Goal: Information Seeking & Learning: Learn about a topic

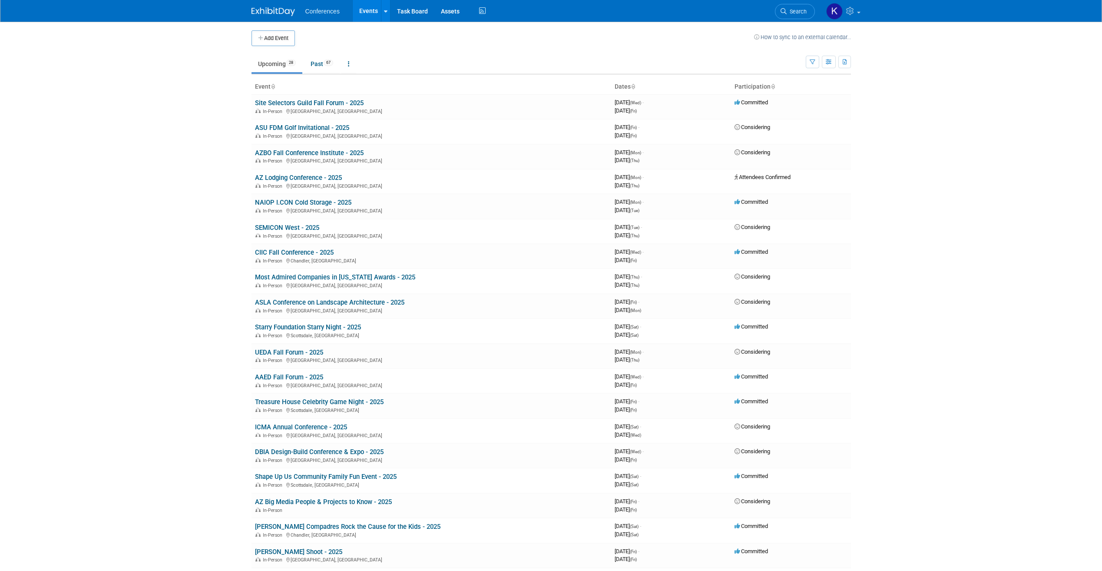
click at [329, 11] on span "Conferences" at bounding box center [322, 11] width 34 height 7
click at [386, 15] on link at bounding box center [385, 11] width 9 height 22
click at [213, 116] on body "Conferences Events Add Event Bulk Upload Events Shareable Event Boards Recently…" at bounding box center [551, 285] width 1102 height 571
click at [854, 12] on icon at bounding box center [851, 11] width 10 height 8
click at [901, 15] on div "Conferences Events Add Event Bulk Upload Events Shareable Event Boards Recently…" at bounding box center [551, 11] width 1102 height 22
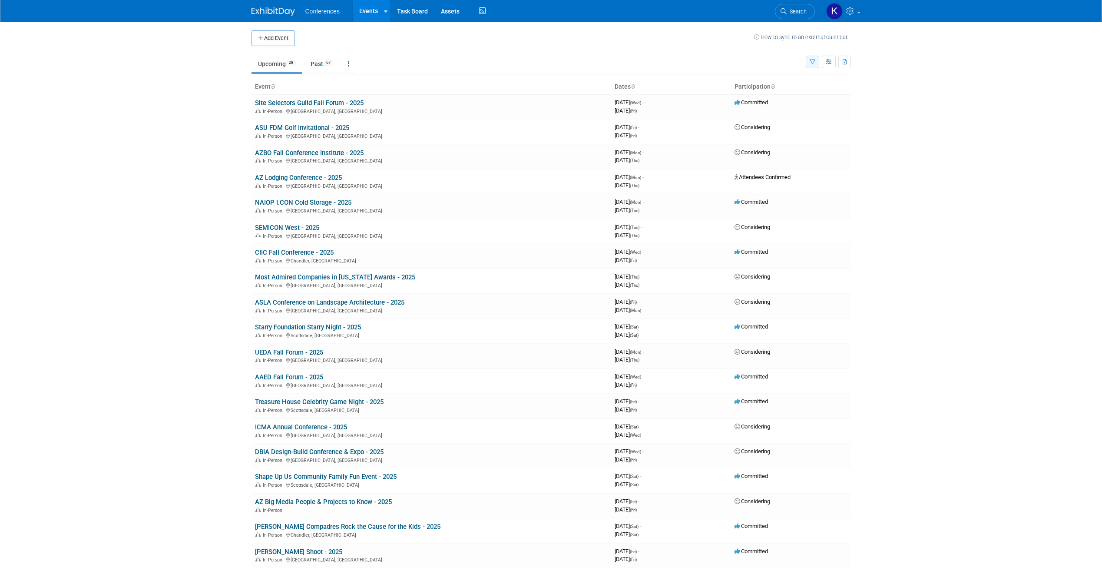
click at [811, 65] on button "button" at bounding box center [811, 62] width 13 height 13
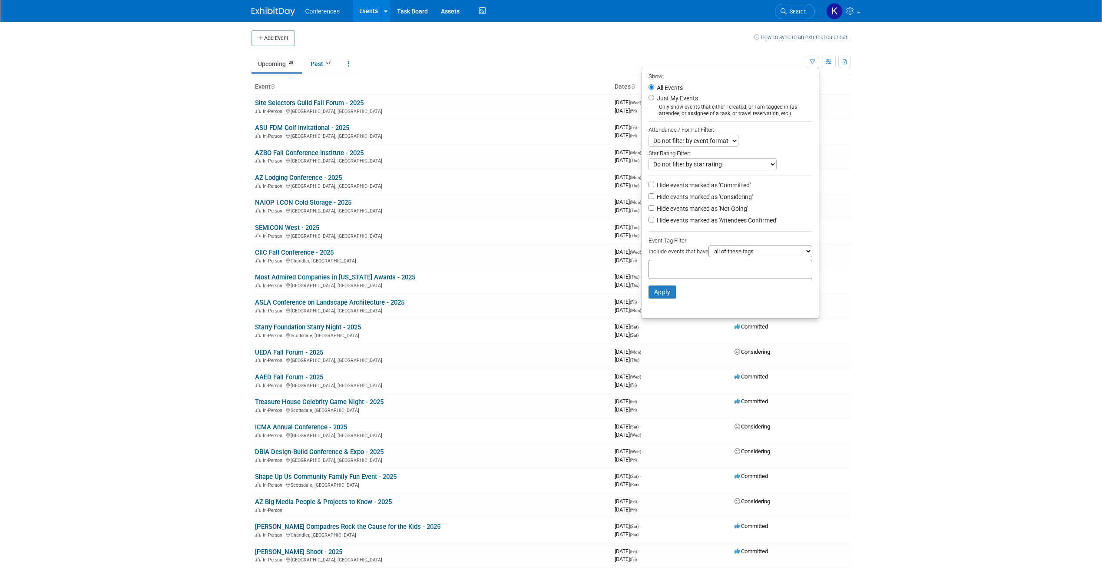
click at [890, 171] on body "Conferences Events Add Event Bulk Upload Events Shareable Event Boards Recently…" at bounding box center [551, 285] width 1102 height 571
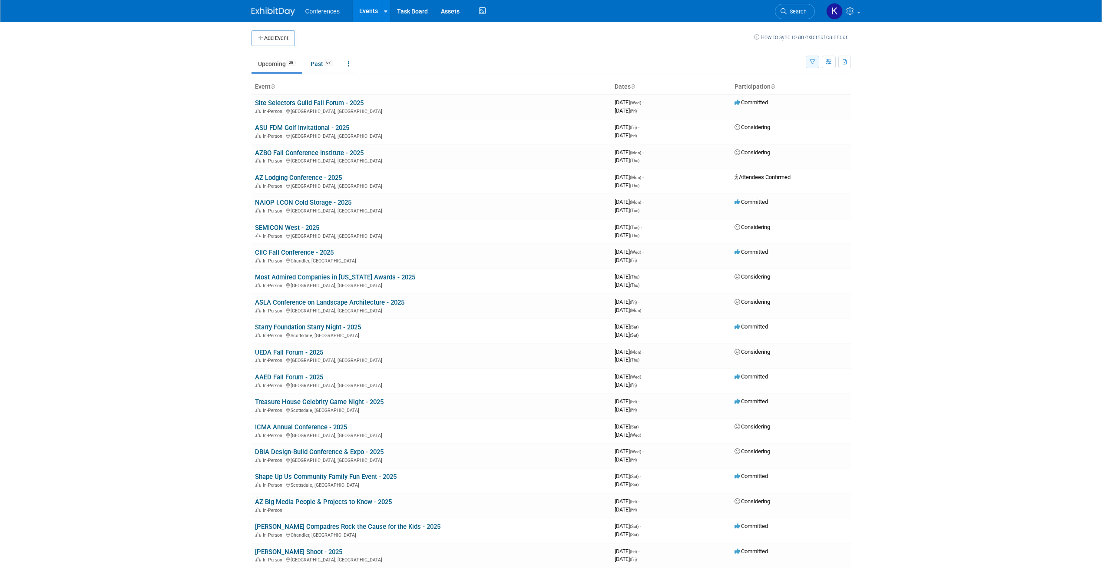
click at [808, 62] on button "button" at bounding box center [811, 62] width 13 height 13
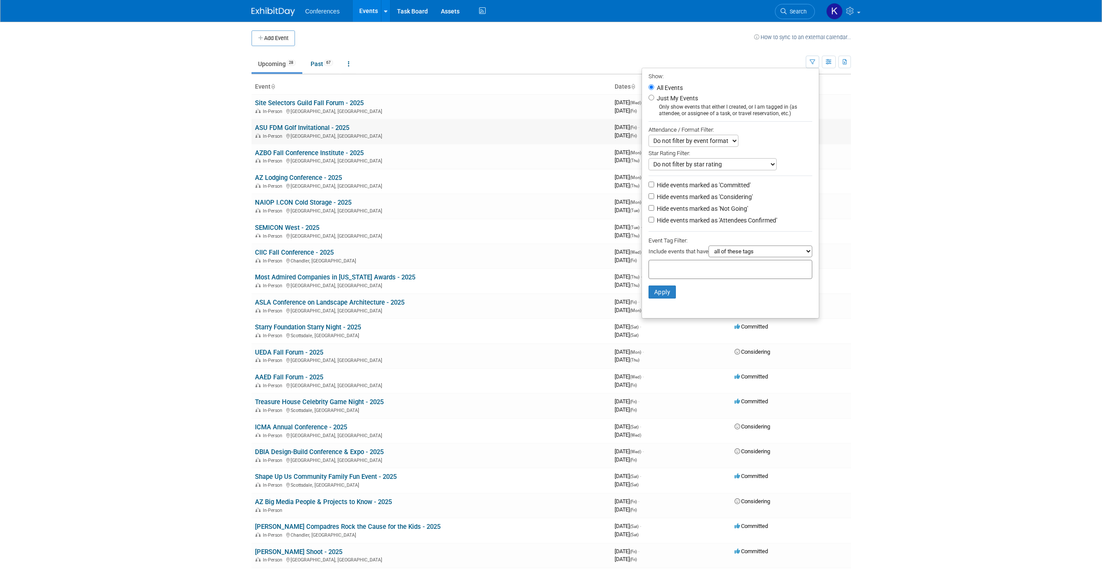
click at [849, 125] on td "Considering" at bounding box center [791, 131] width 120 height 25
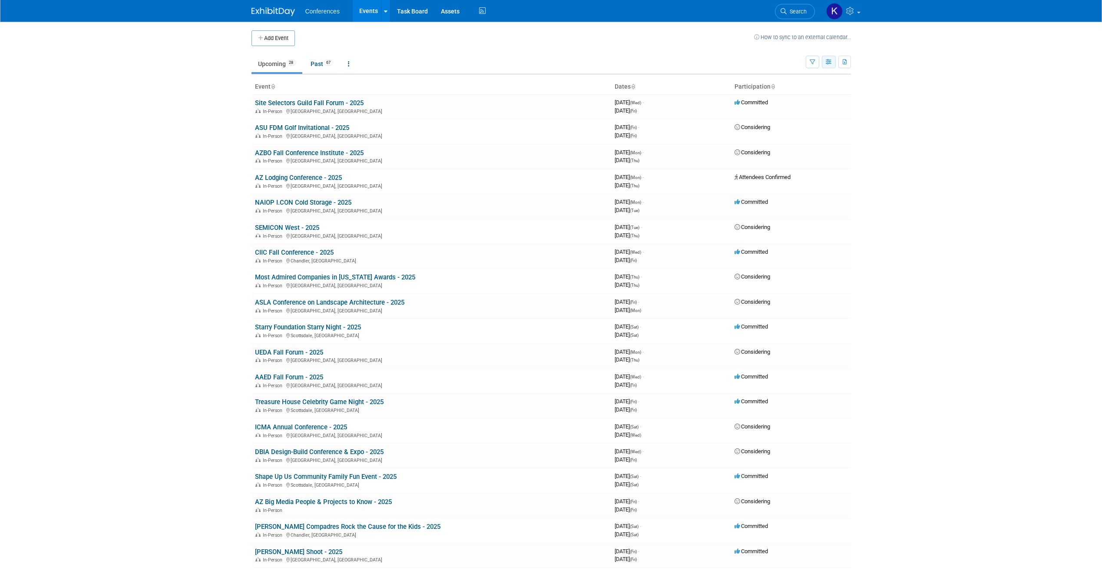
click at [827, 64] on icon "button" at bounding box center [828, 62] width 7 height 6
click at [813, 119] on link "Calendar View" at bounding box center [791, 119] width 73 height 12
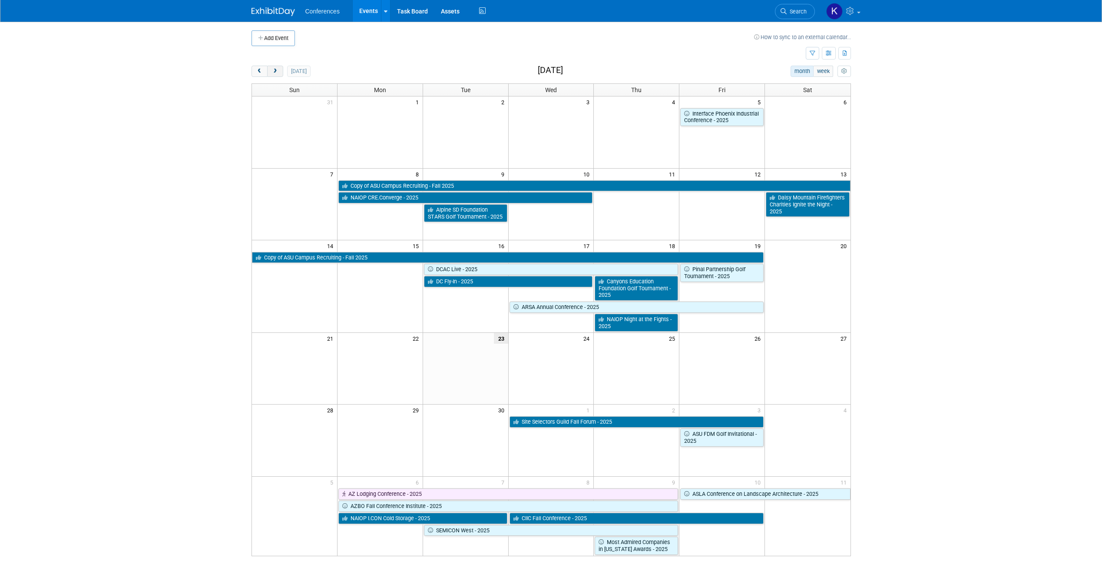
click at [278, 73] on button "next" at bounding box center [275, 71] width 16 height 11
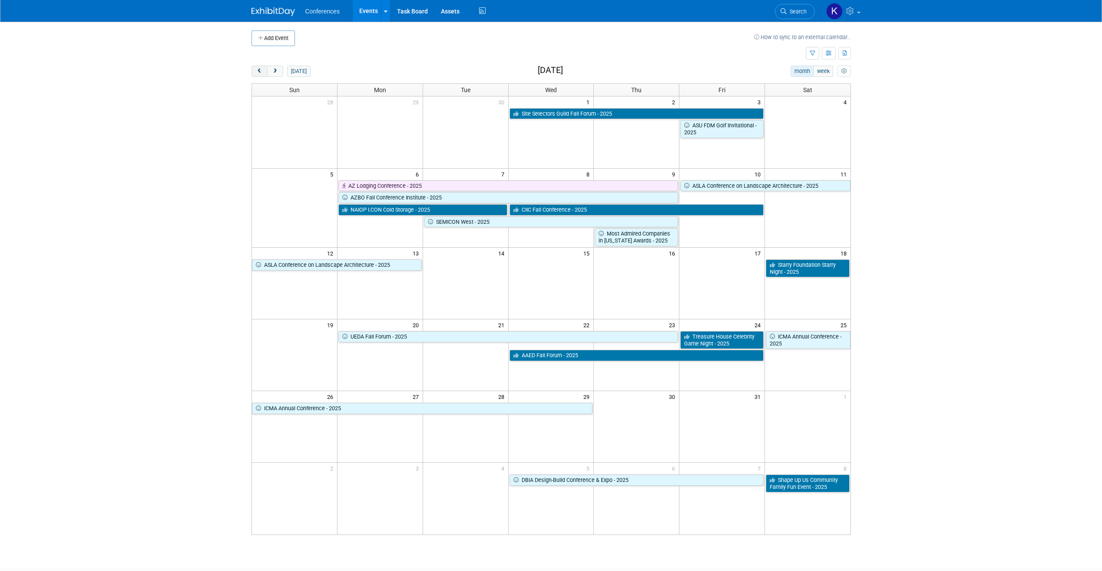
click at [261, 69] on span "prev" at bounding box center [259, 72] width 7 height 6
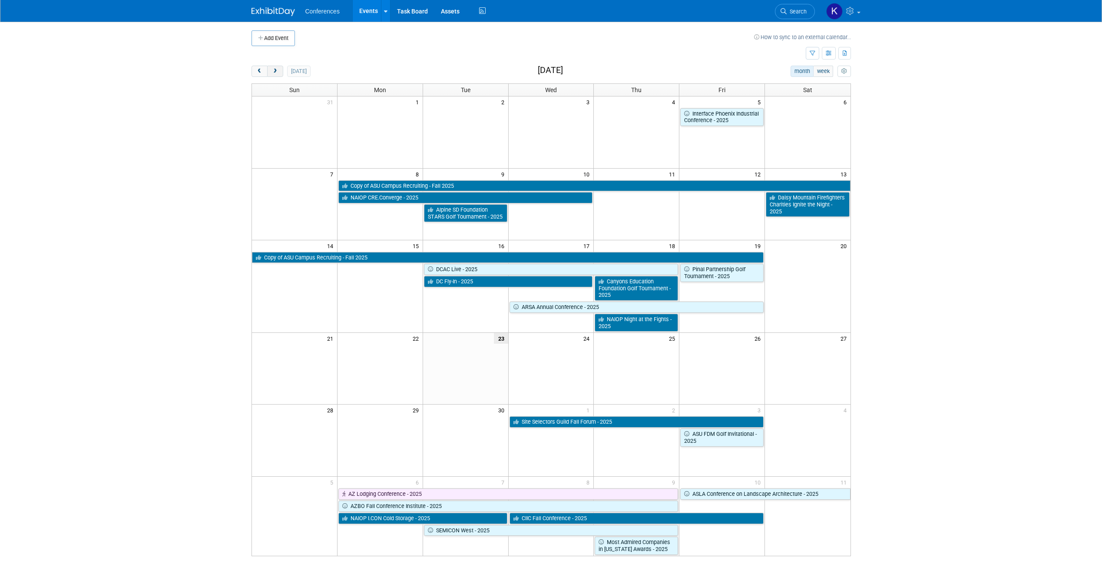
click at [278, 74] on button "next" at bounding box center [275, 71] width 16 height 11
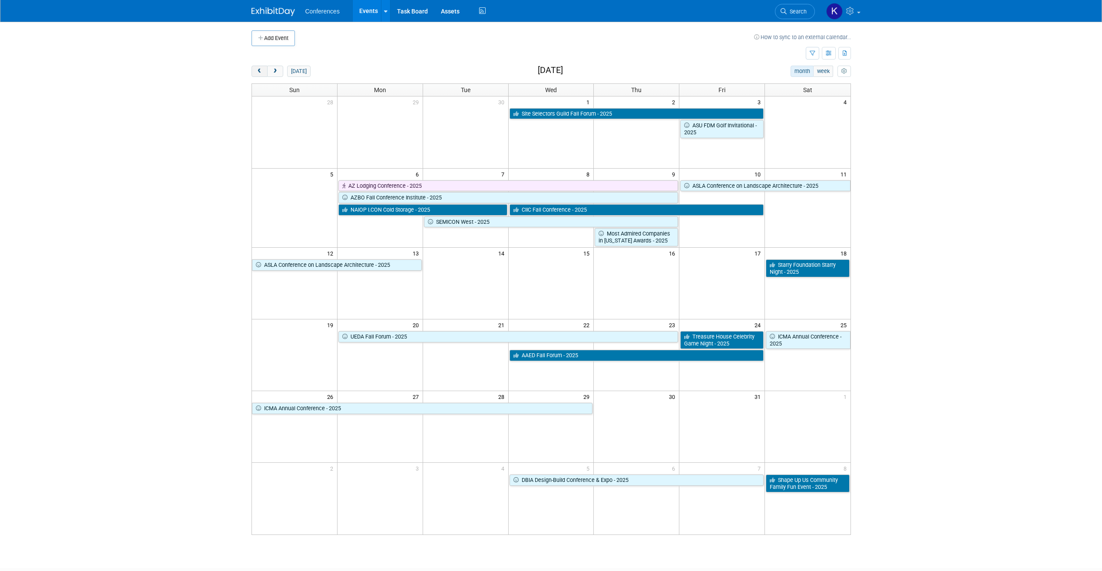
click at [259, 73] on span "prev" at bounding box center [259, 72] width 7 height 6
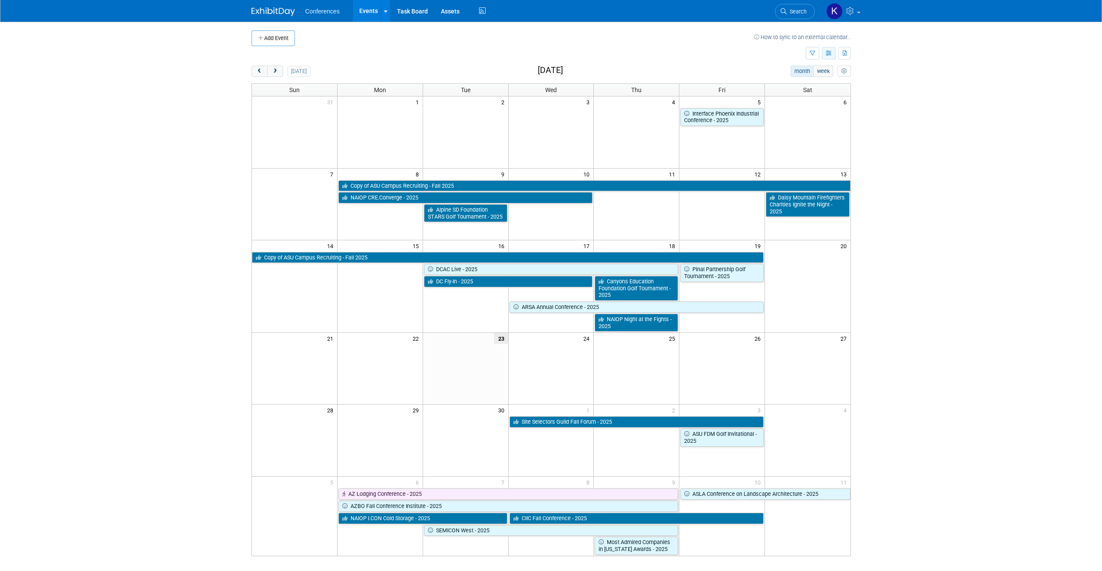
click at [830, 53] on icon "button" at bounding box center [828, 54] width 7 height 6
click at [797, 83] on link "List View" at bounding box center [791, 83] width 73 height 12
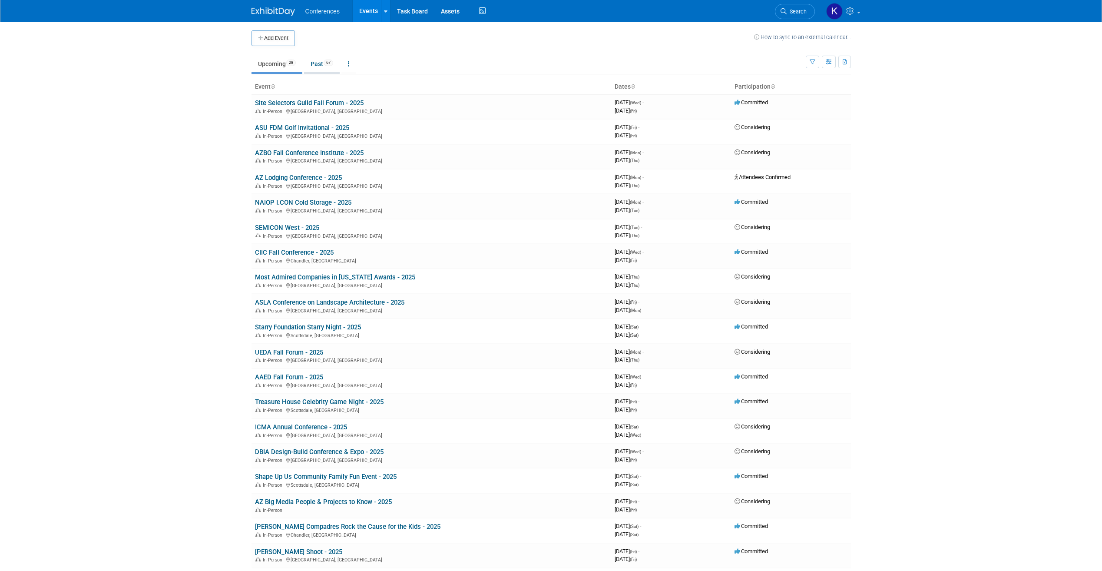
click at [319, 59] on link "Past 67" at bounding box center [322, 64] width 36 height 16
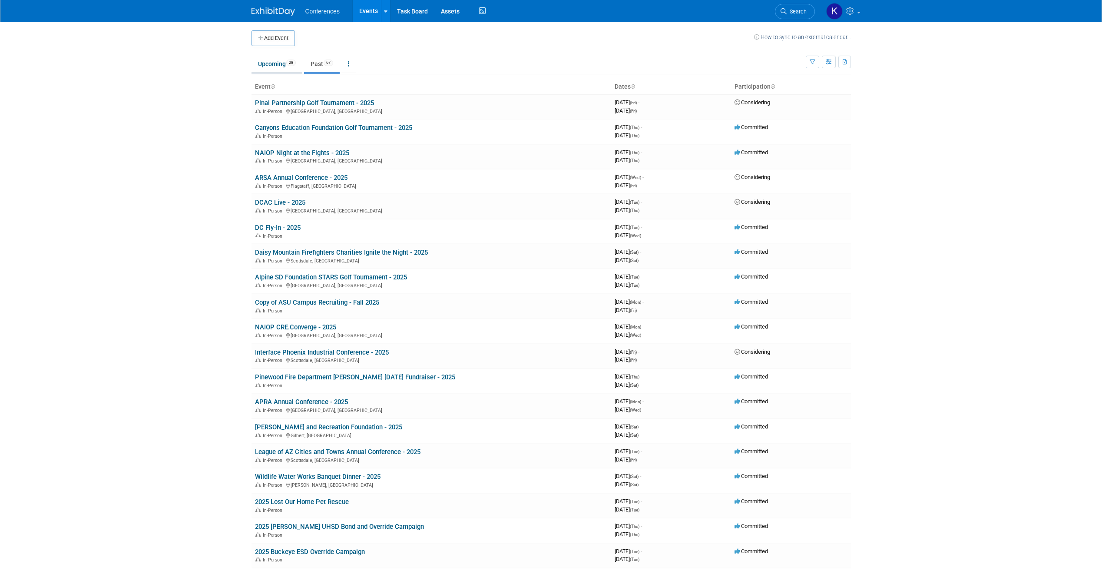
click at [275, 69] on link "Upcoming 28" at bounding box center [276, 64] width 51 height 16
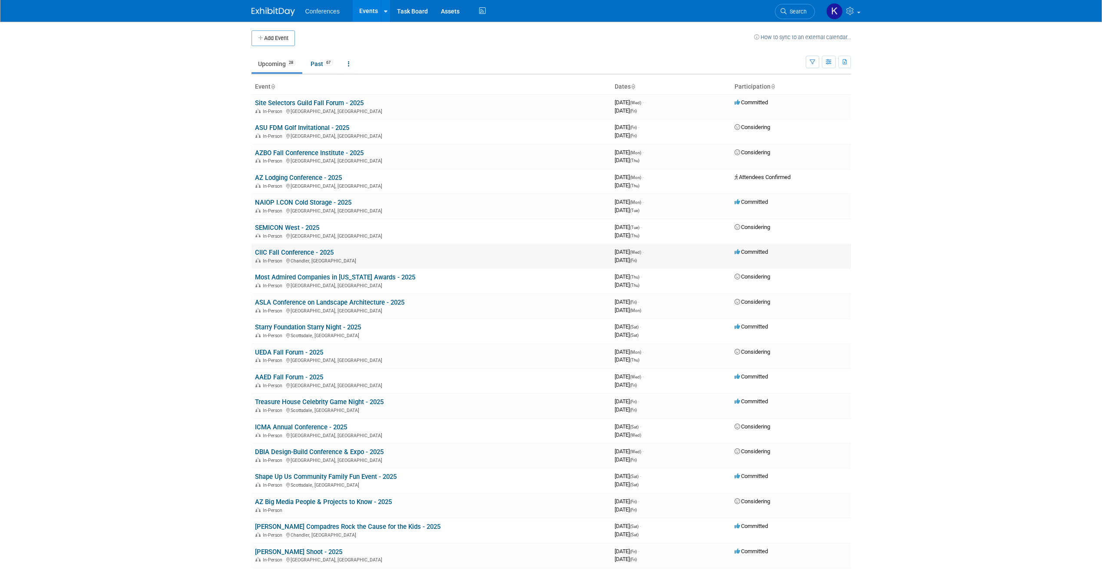
click at [315, 254] on link "CIIC Fall Conference - 2025" at bounding box center [294, 252] width 79 height 8
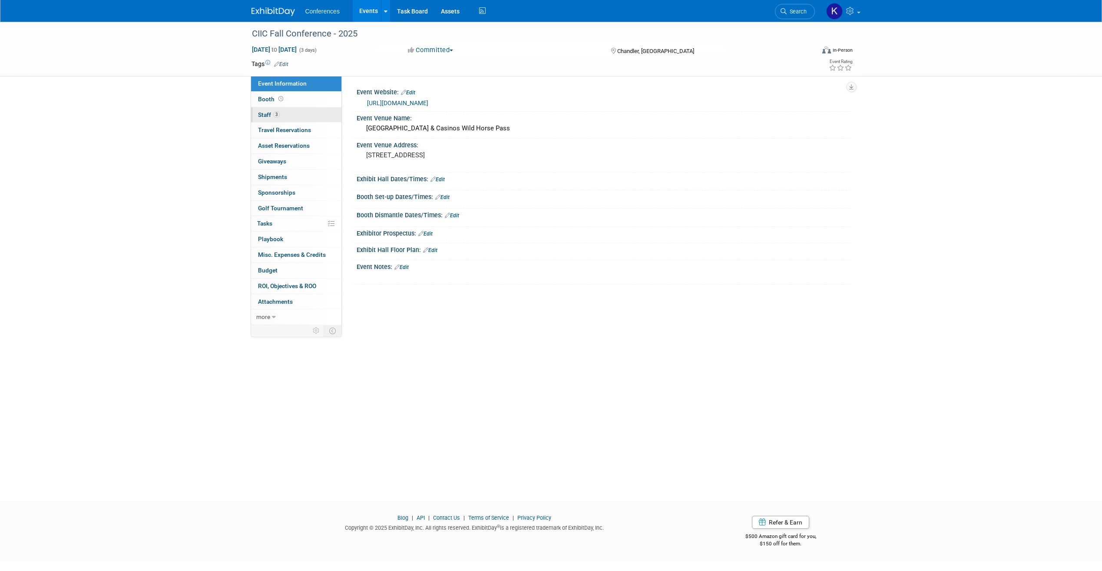
click at [265, 113] on span "Staff 3" at bounding box center [269, 114] width 22 height 7
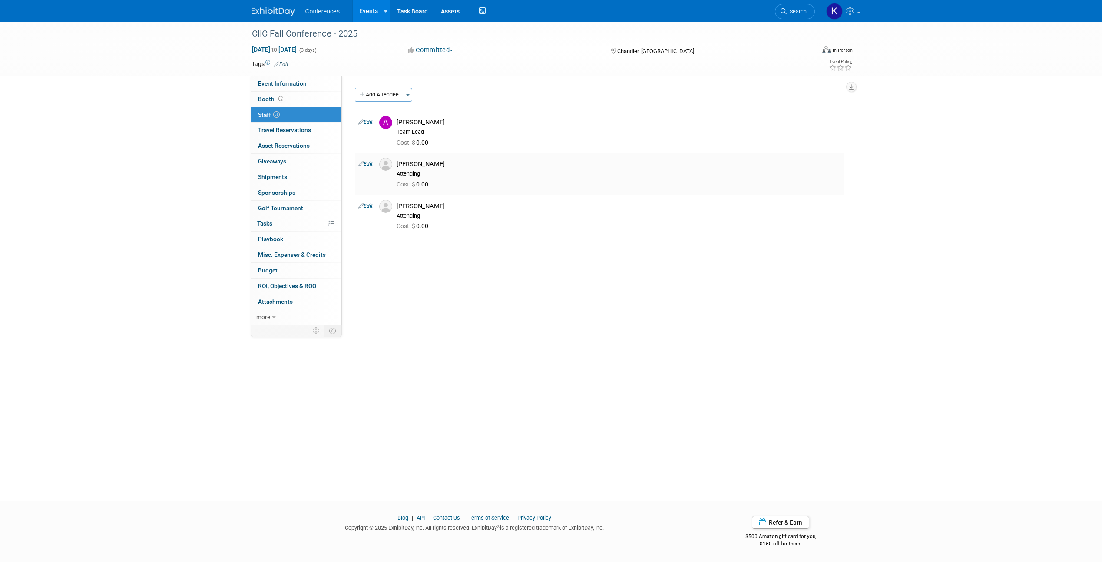
click at [366, 163] on link "Edit" at bounding box center [365, 164] width 14 height 6
select select "1b2b58ae-0e14-474b-a4ba-0246fe3ce291"
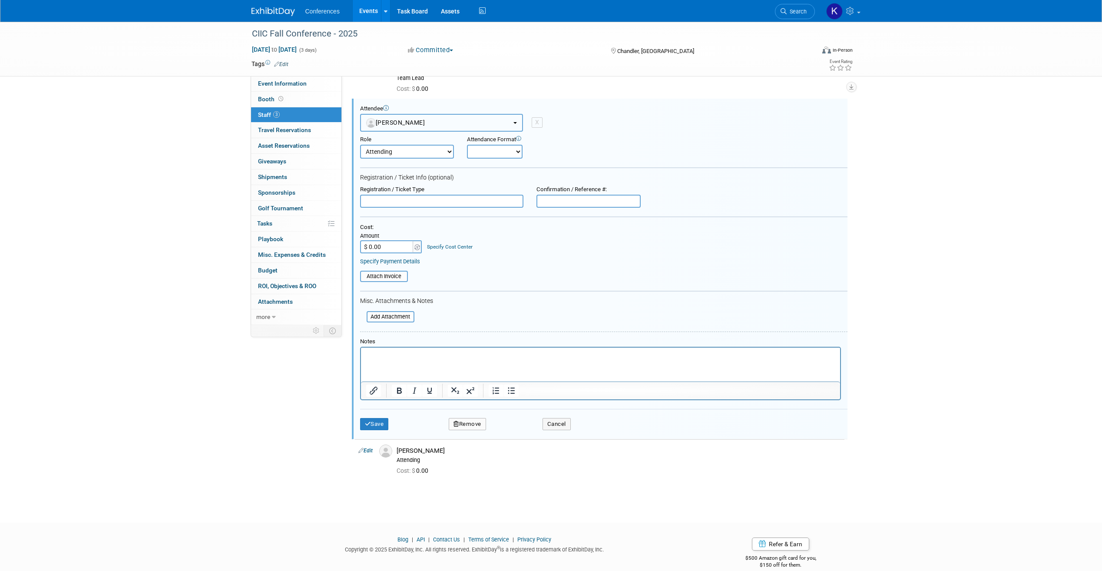
click at [514, 122] on b "button" at bounding box center [514, 123] width 3 height 2
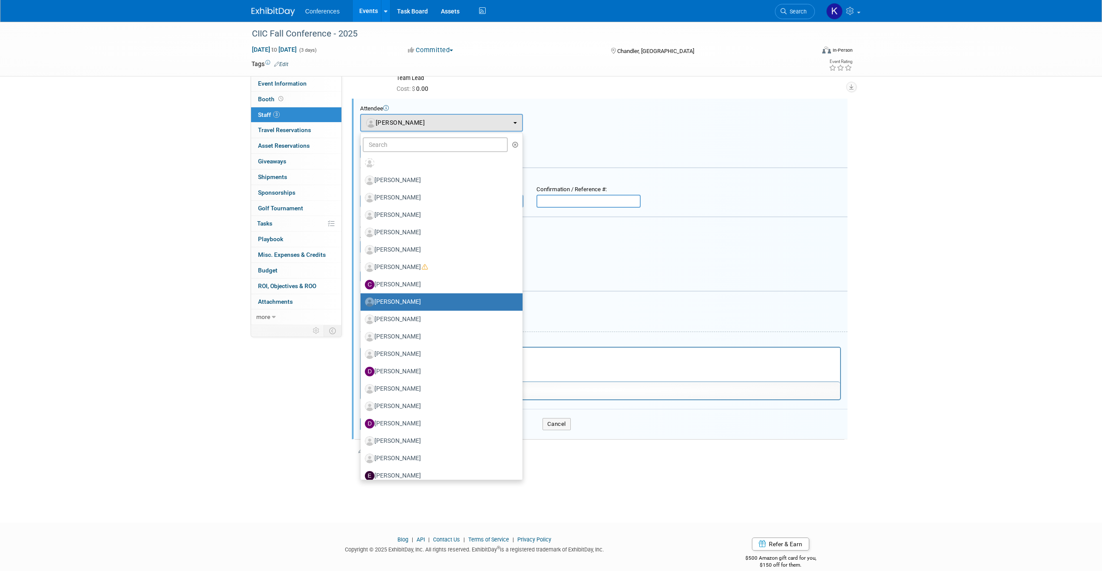
click at [577, 144] on div "Attendance Format Onsite Remote" at bounding box center [523, 147] width 112 height 23
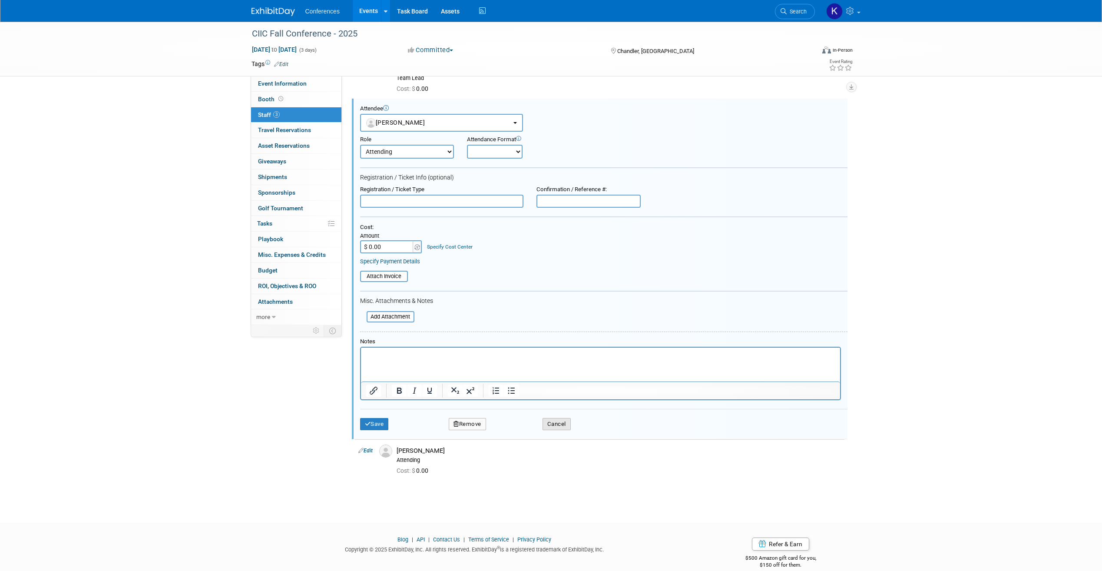
click at [554, 425] on button "Cancel" at bounding box center [556, 424] width 28 height 12
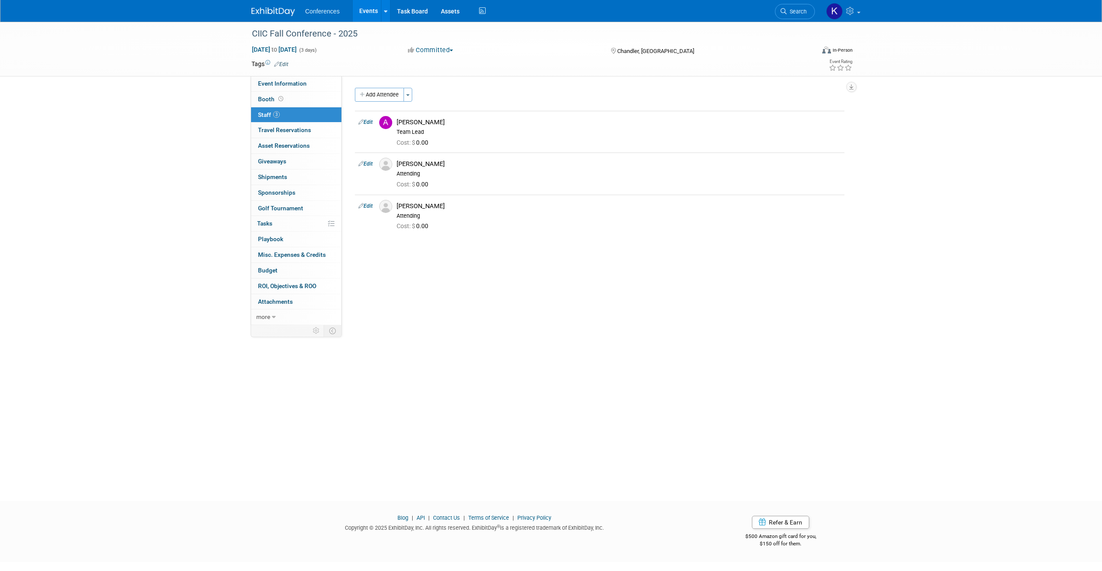
click at [274, 9] on img at bounding box center [272, 11] width 43 height 9
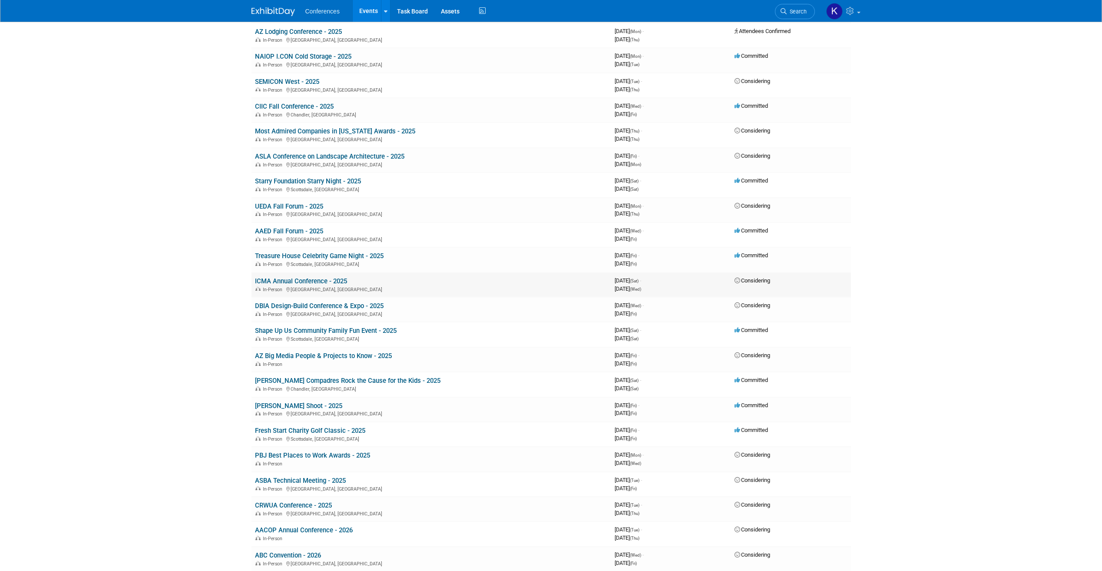
scroll to position [324, 0]
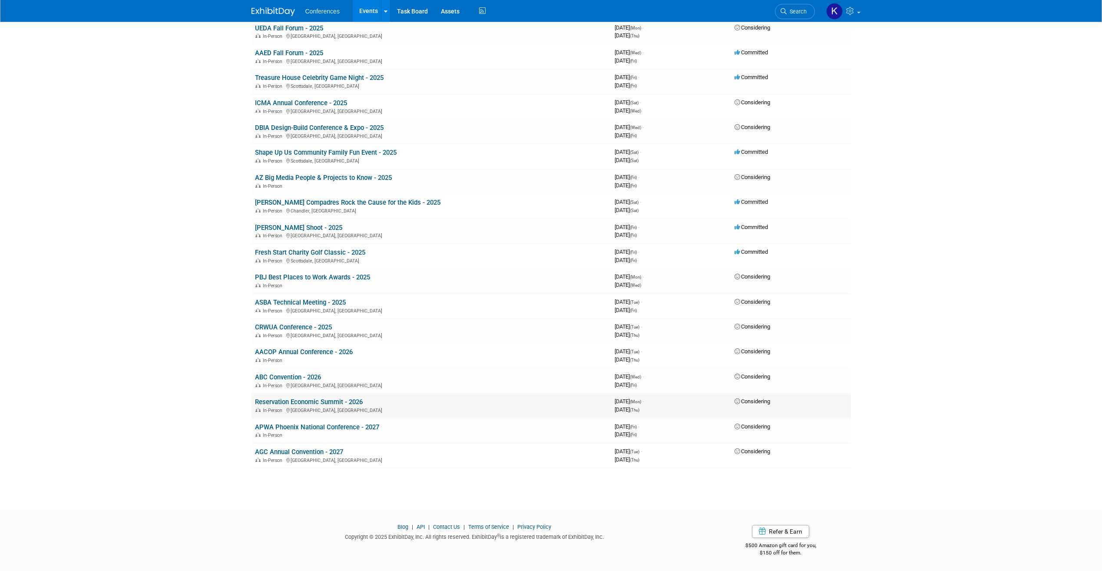
click at [355, 400] on link "Reservation Economic Summit - 2026" at bounding box center [309, 402] width 108 height 8
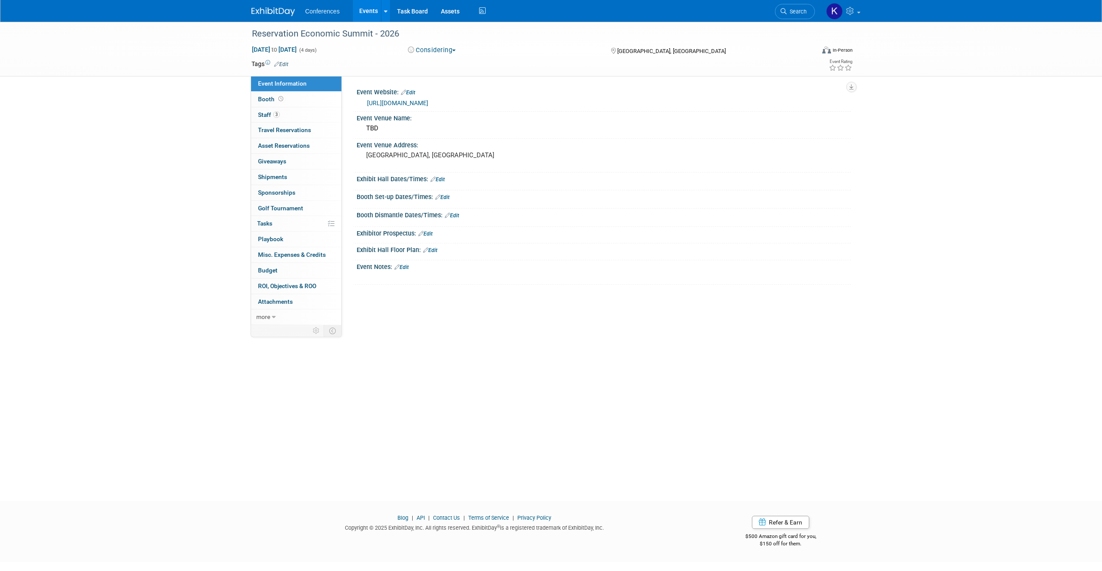
click at [270, 3] on div at bounding box center [278, 8] width 54 height 16
click at [271, 7] on link at bounding box center [278, 7] width 54 height 7
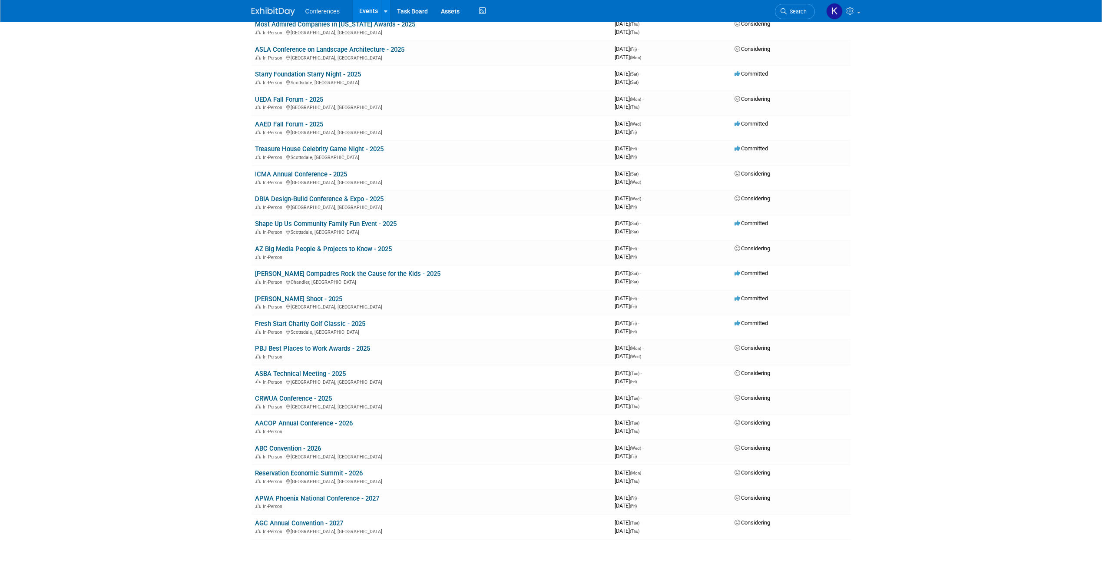
scroll to position [237, 0]
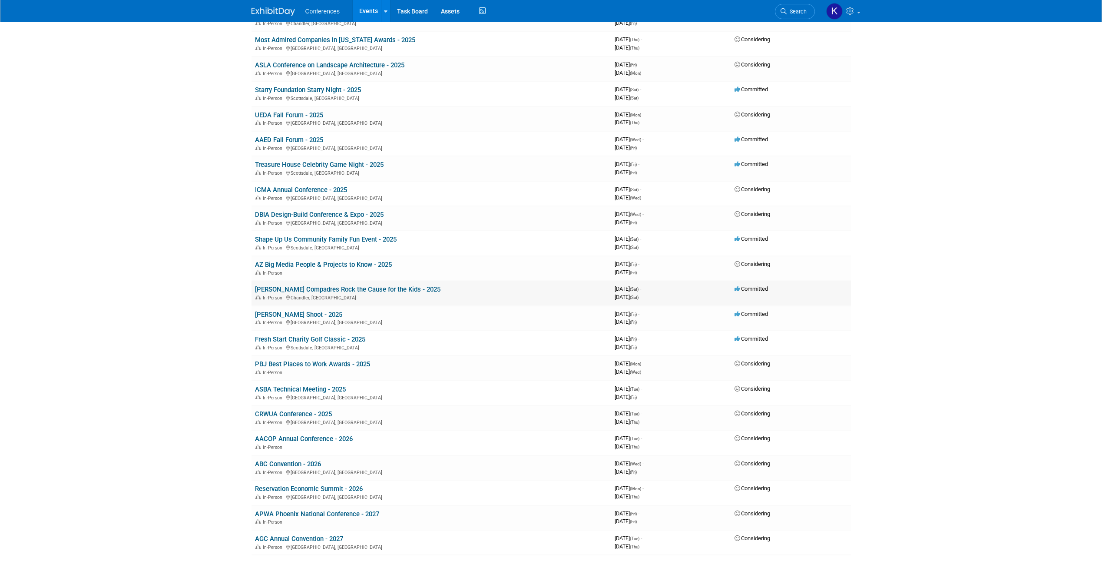
click at [402, 289] on link "[PERSON_NAME] Compadres Rock the Cause for the Kids - 2025" at bounding box center [347, 289] width 185 height 8
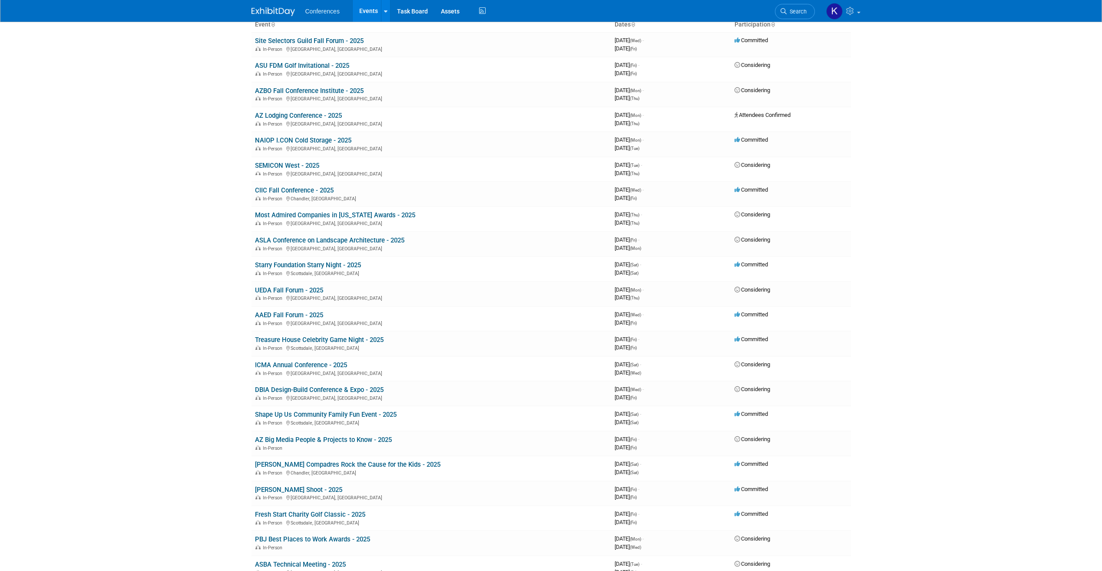
scroll to position [87, 0]
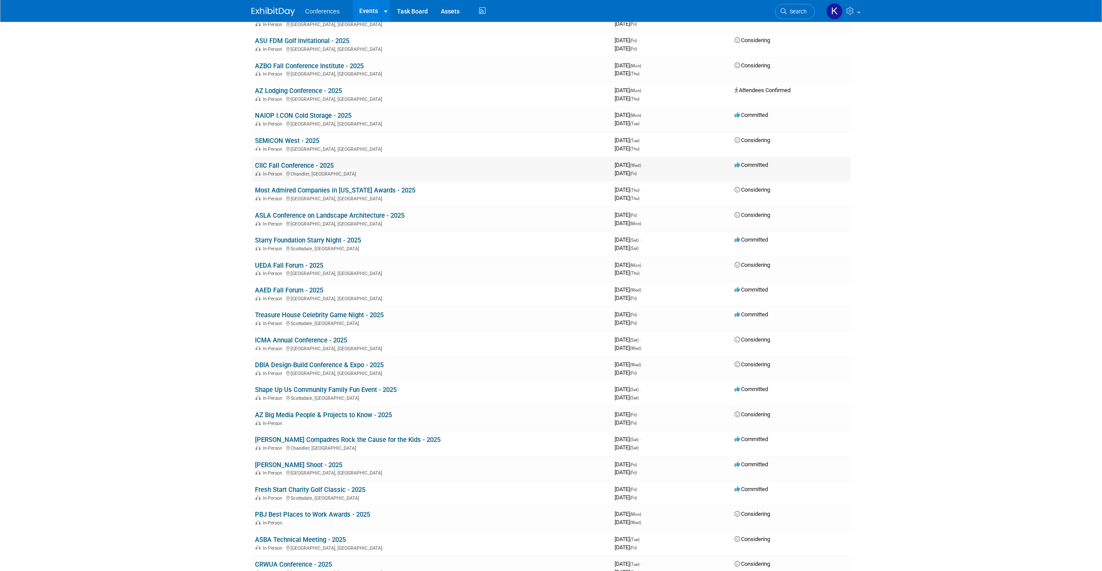
click at [300, 164] on link "CIIC Fall Conference - 2025" at bounding box center [294, 166] width 79 height 8
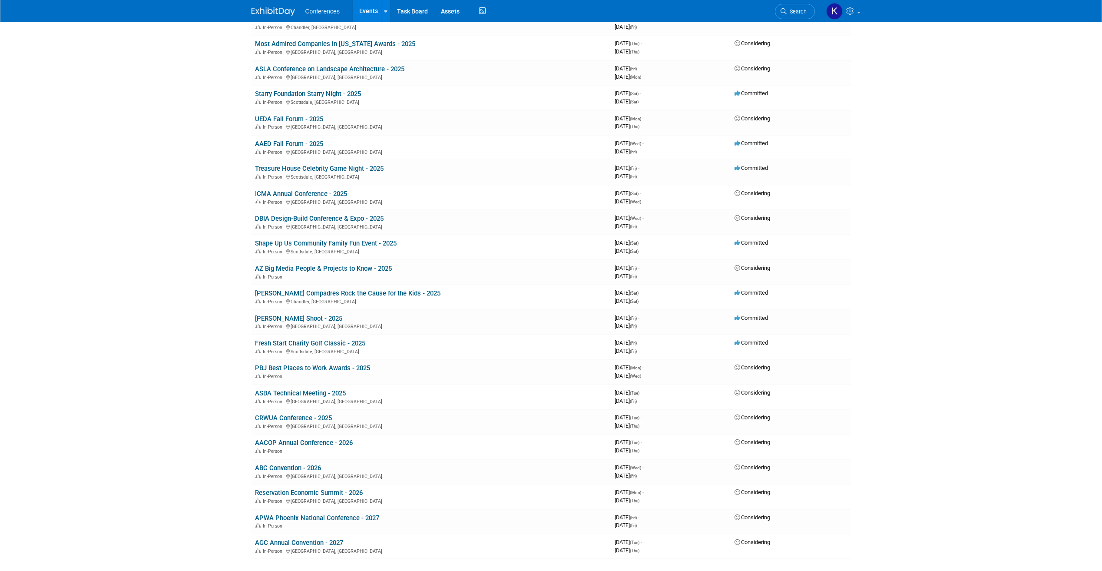
scroll to position [261, 0]
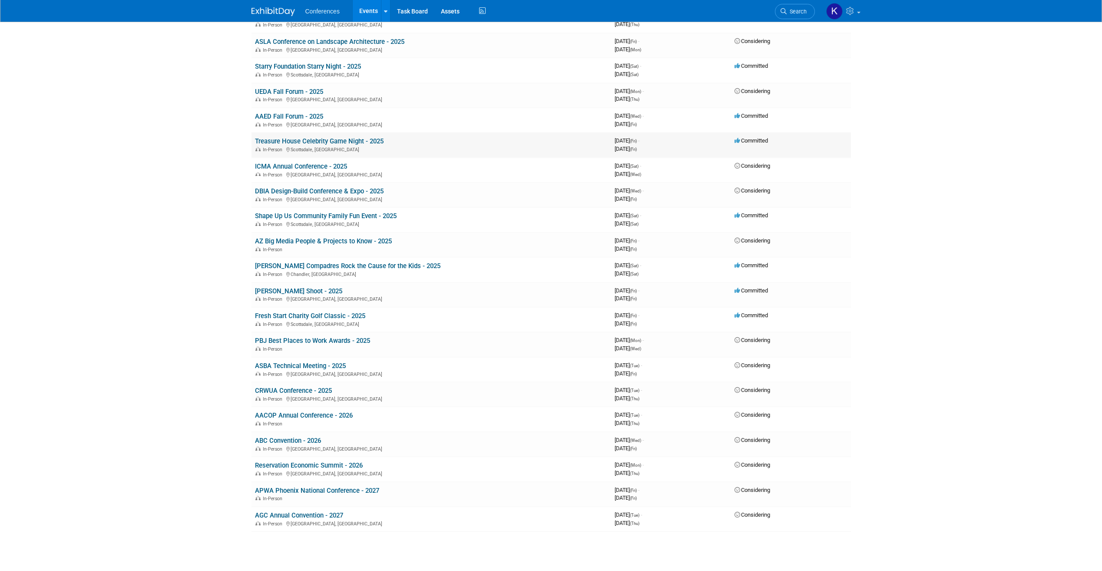
click at [363, 140] on link "Treasure House Celebrity Game Night - 2025" at bounding box center [319, 141] width 129 height 8
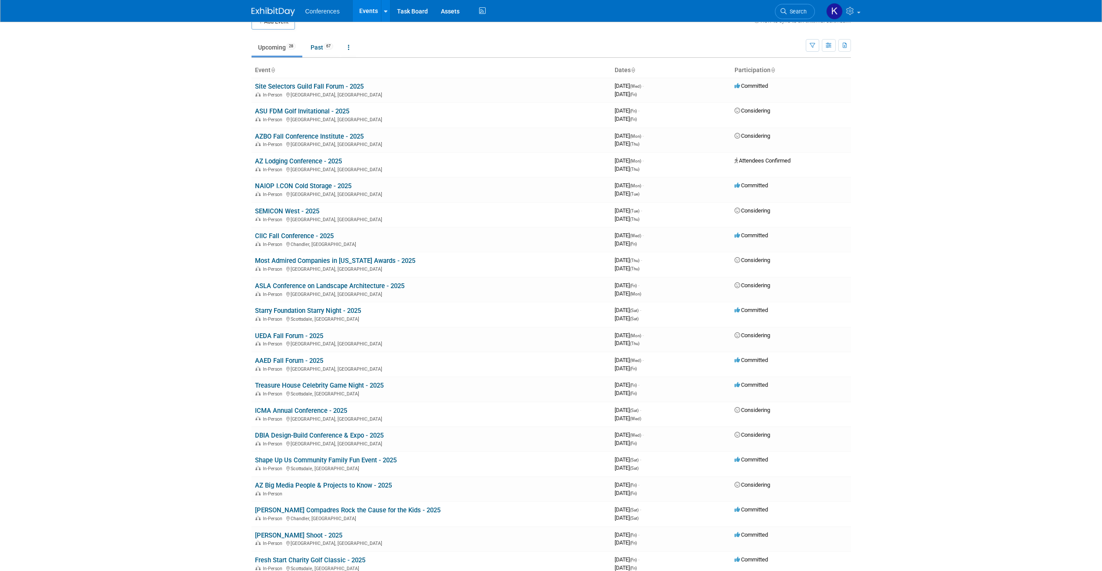
scroll to position [0, 0]
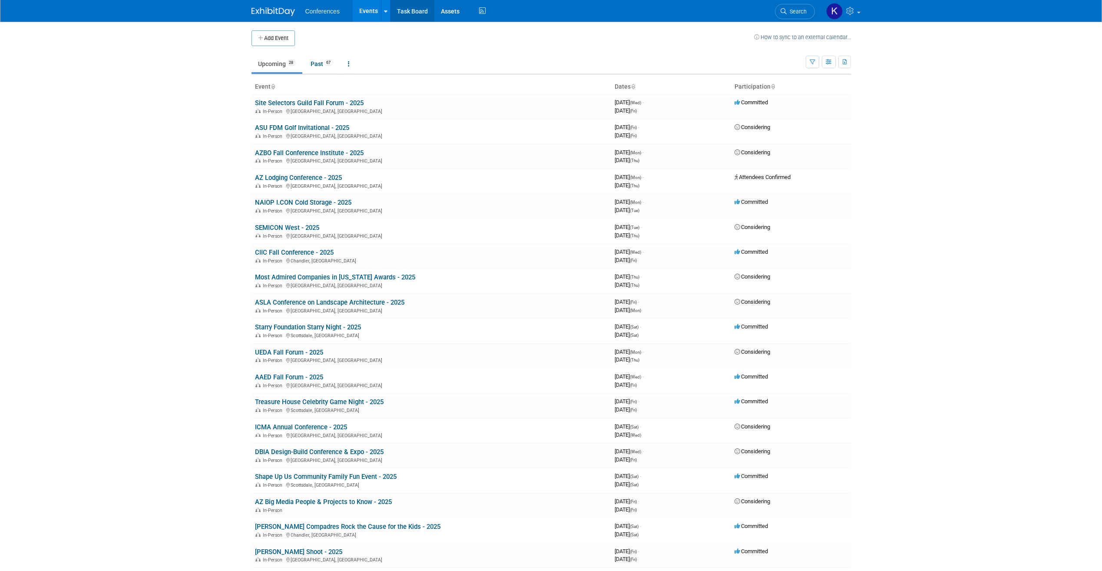
click at [410, 13] on link "Task Board" at bounding box center [412, 11] width 44 height 22
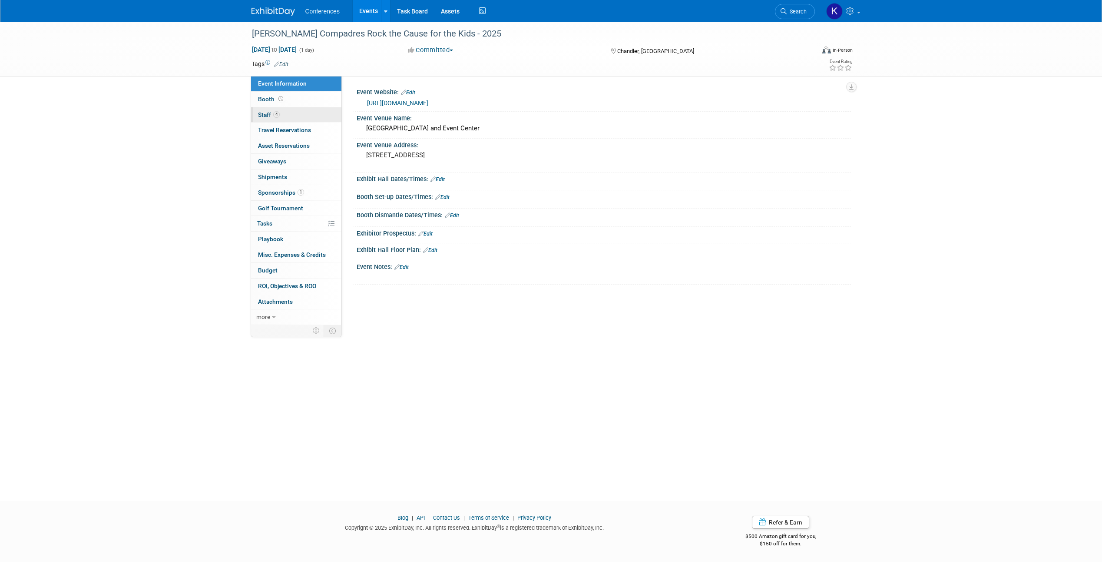
click at [266, 114] on span "Staff 4" at bounding box center [269, 114] width 22 height 7
click at [289, 115] on link "3 Staff 3" at bounding box center [296, 114] width 90 height 15
click at [282, 113] on link "0 Staff 0" at bounding box center [296, 114] width 90 height 15
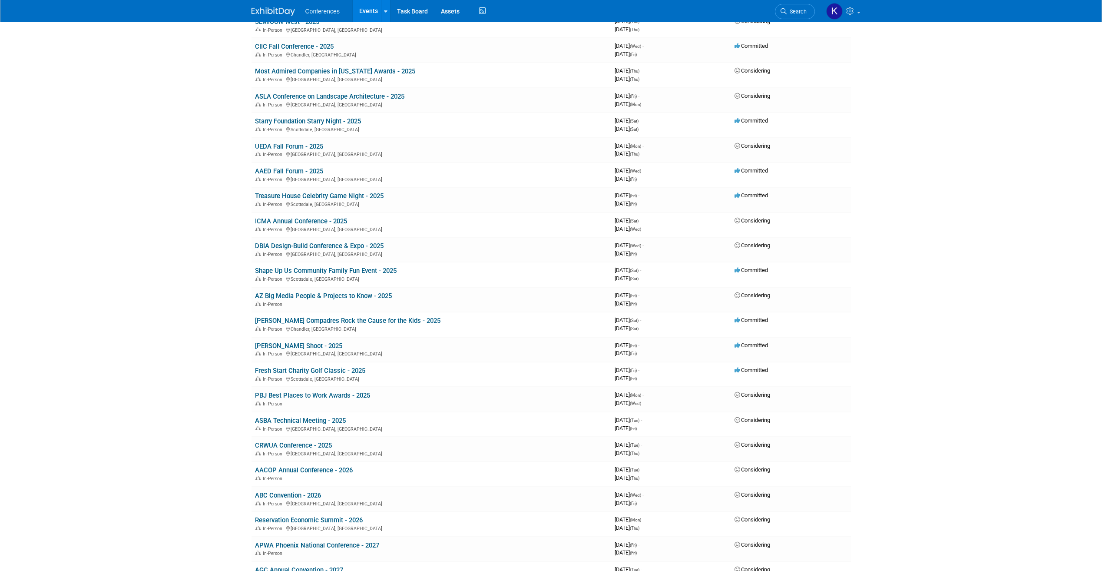
scroll to position [194, 0]
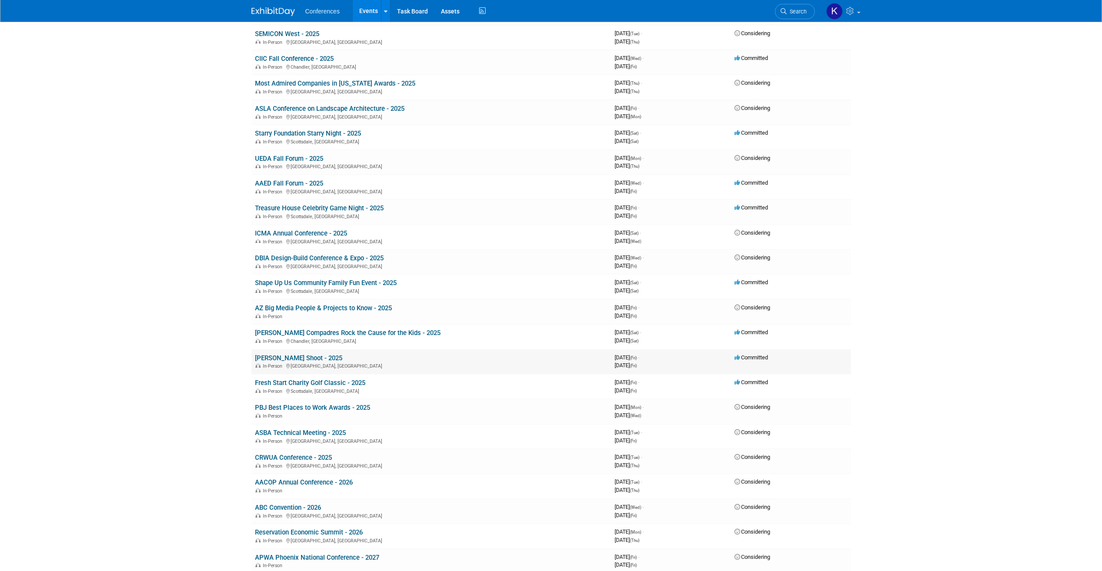
click at [337, 358] on link "[PERSON_NAME] Shoot - 2025" at bounding box center [298, 358] width 87 height 8
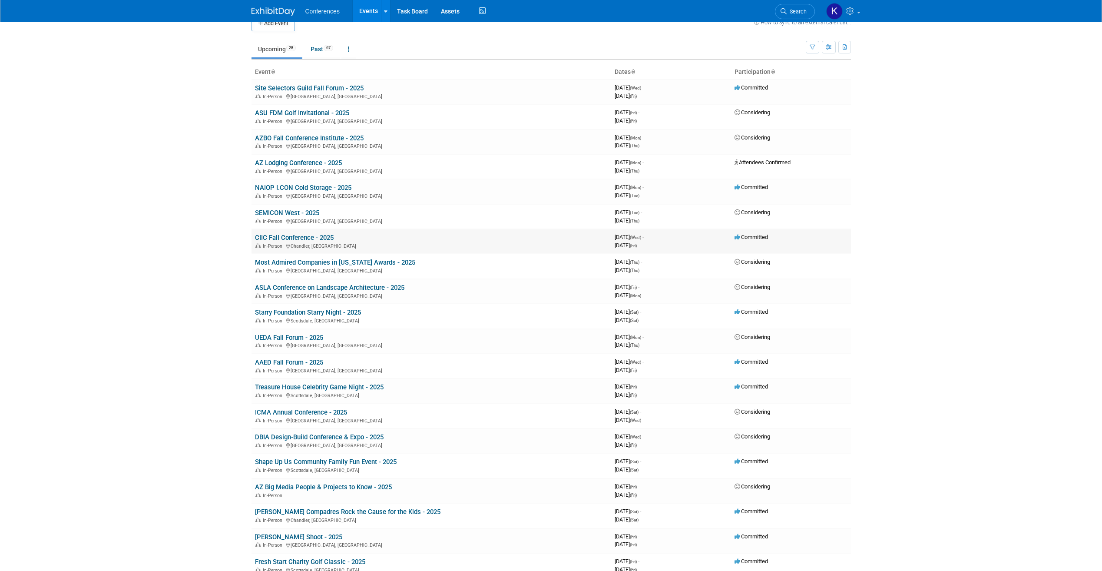
scroll to position [0, 0]
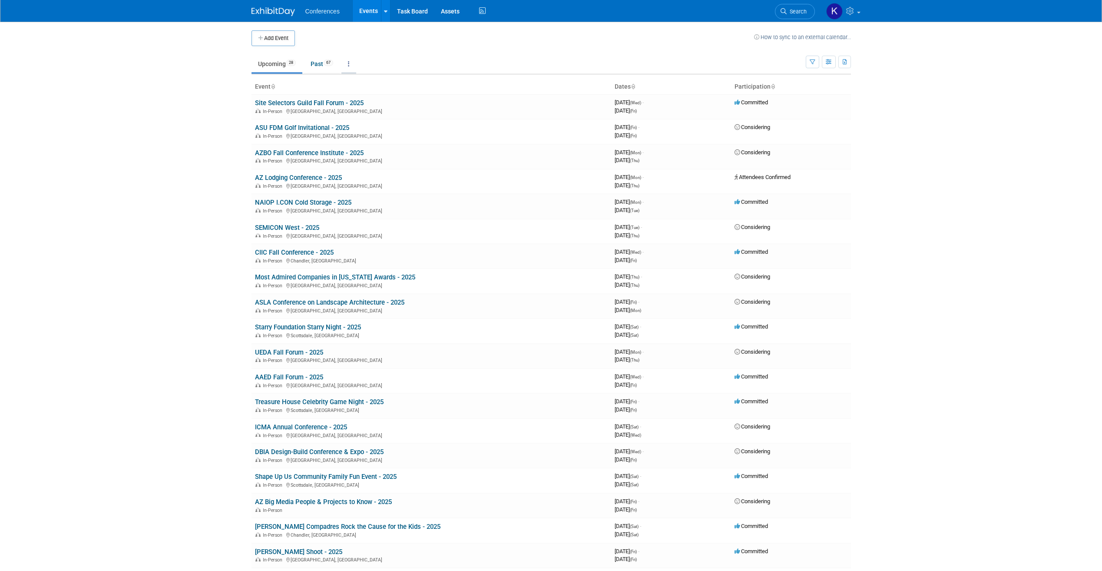
click at [350, 63] on icon at bounding box center [349, 64] width 2 height 6
click at [465, 72] on ul "Upcoming 28 Past 67 All Events 95 Past and Upcoming Grouped Annually Events gro…" at bounding box center [528, 65] width 554 height 20
click at [337, 176] on link "AZ Lodging Conference - 2025" at bounding box center [298, 178] width 87 height 8
click at [342, 105] on link "Site Selectors Guild Fall Forum - 2025" at bounding box center [309, 103] width 109 height 8
click at [335, 202] on link "NAIOP I.CON Cold Storage - 2025" at bounding box center [303, 202] width 96 height 8
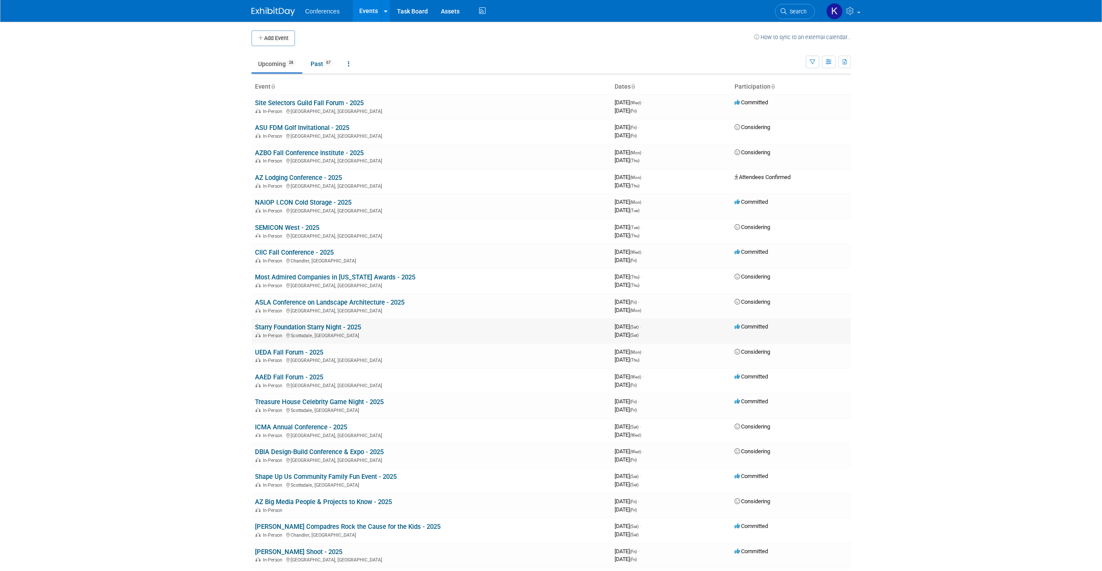
click at [348, 324] on link "Starry Foundation Starry Night - 2025" at bounding box center [308, 327] width 106 height 8
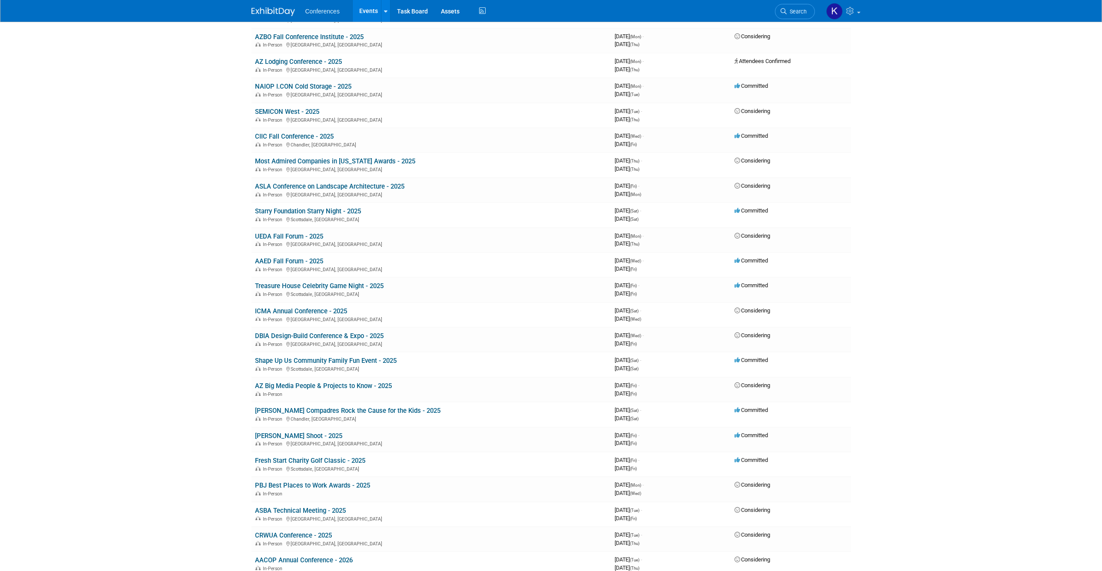
scroll to position [130, 0]
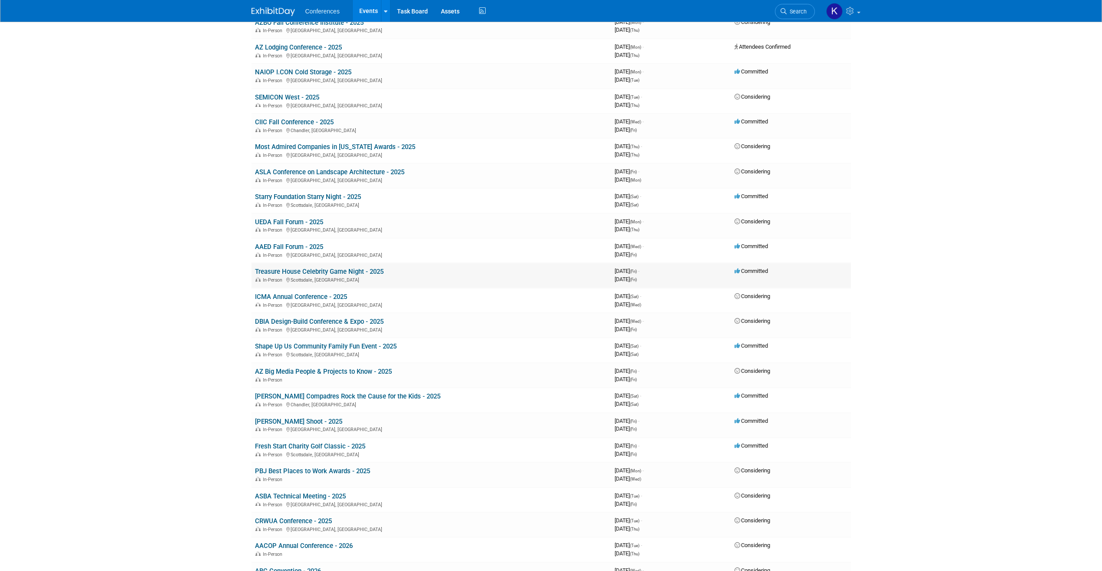
click at [333, 272] on link "Treasure House Celebrity Game Night - 2025" at bounding box center [319, 271] width 129 height 8
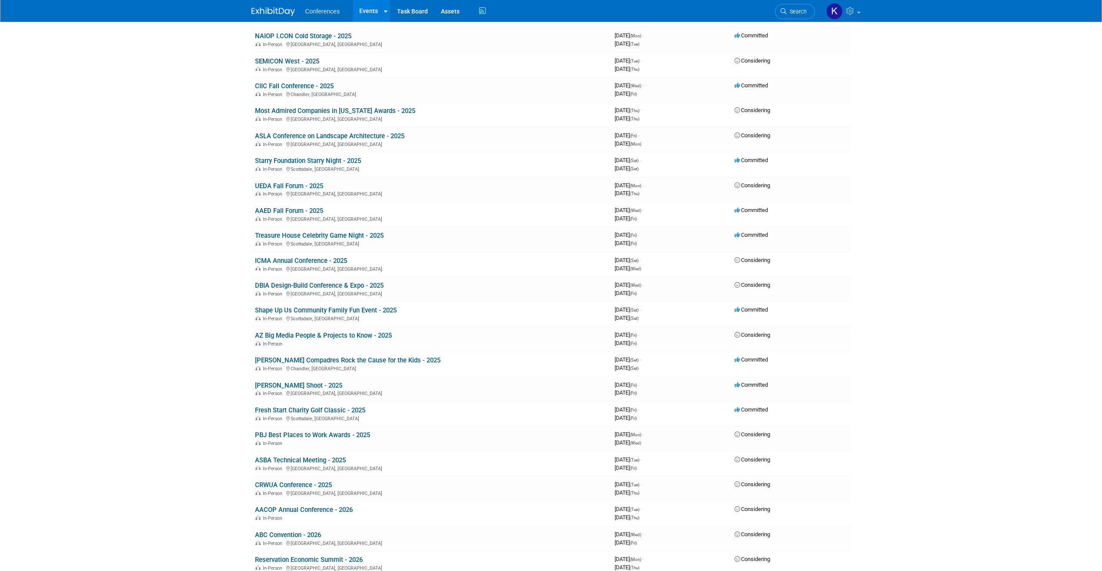
scroll to position [261, 0]
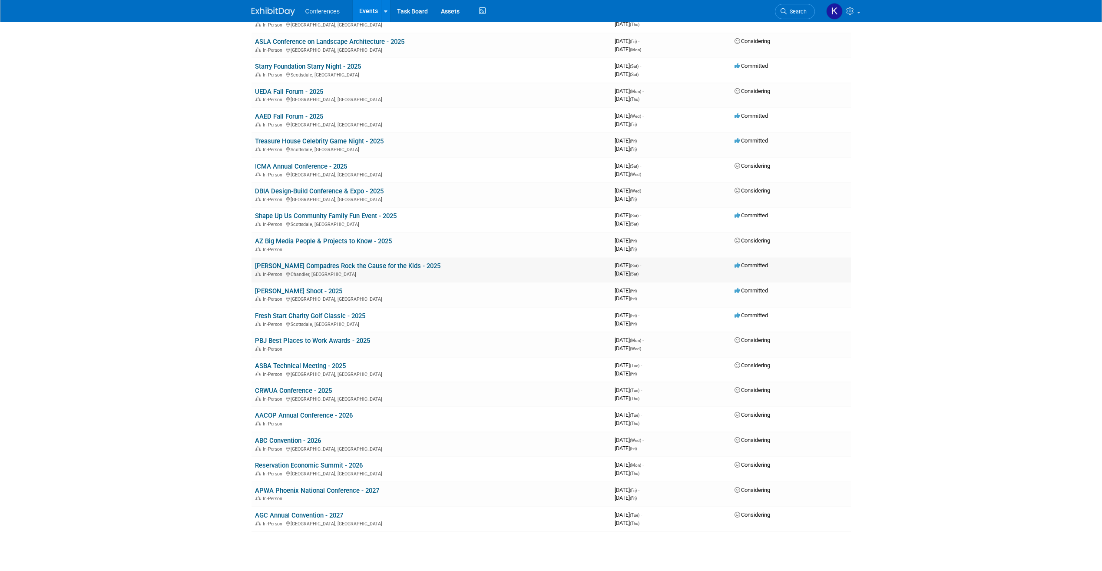
click at [342, 266] on link "[PERSON_NAME] Compadres Rock the Cause for the Kids - 2025" at bounding box center [347, 266] width 185 height 8
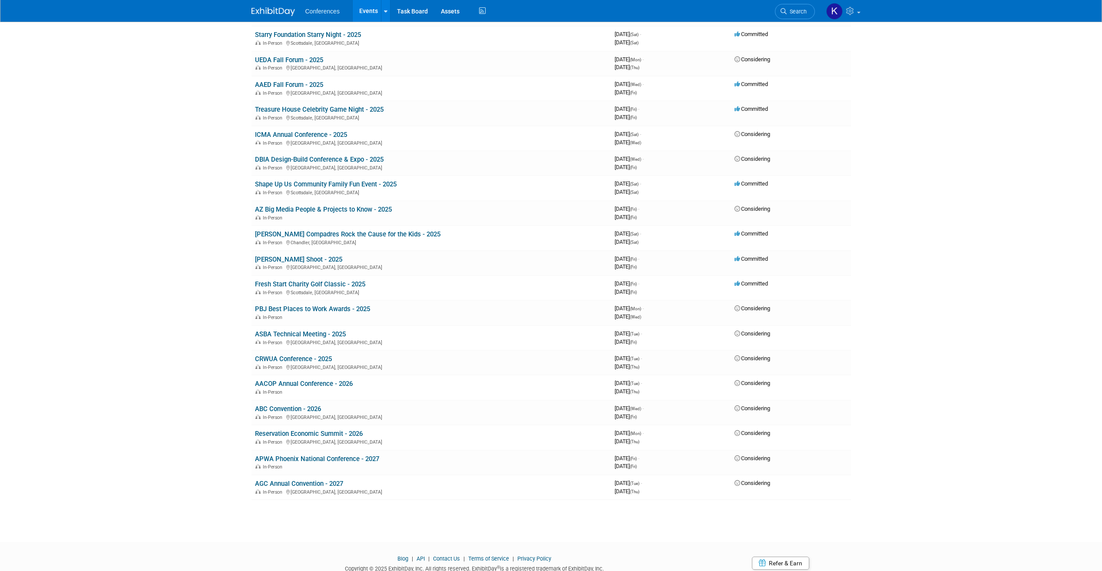
scroll to position [304, 0]
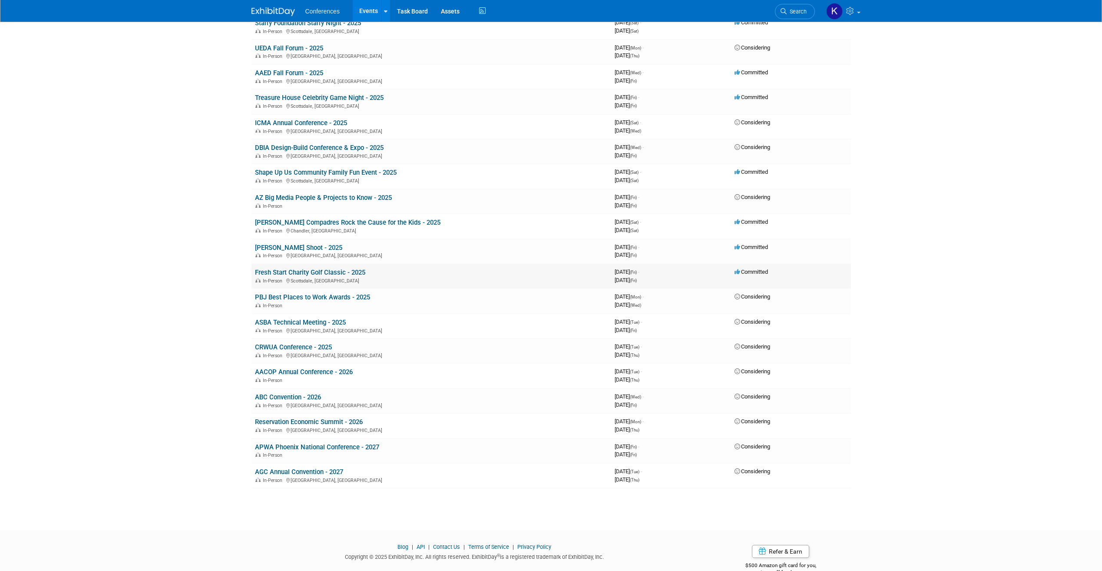
click at [336, 273] on link "Fresh Start Charity Golf Classic - 2025" at bounding box center [310, 272] width 110 height 8
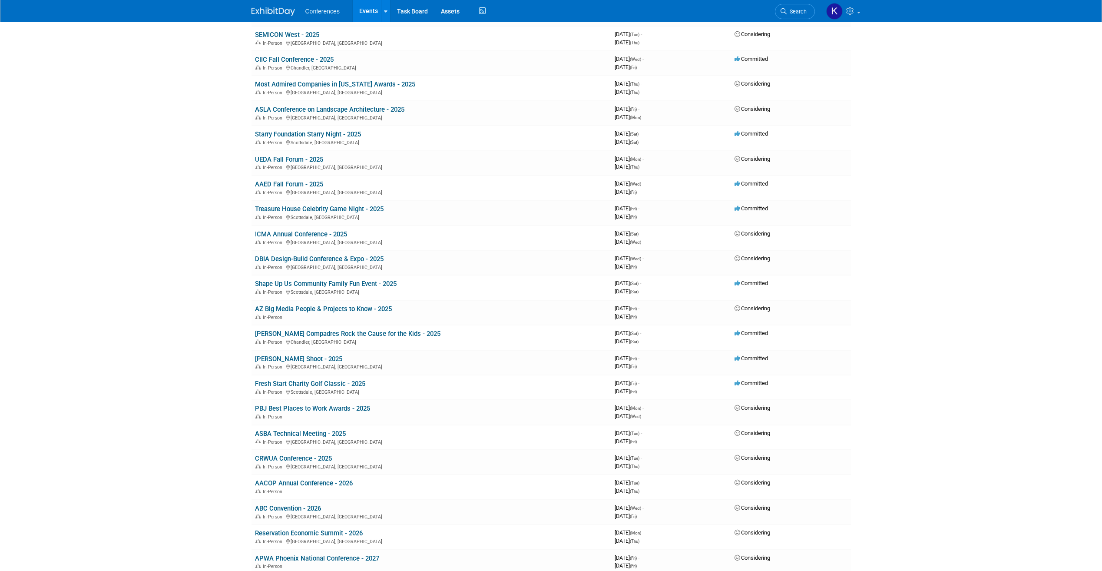
scroll to position [0, 0]
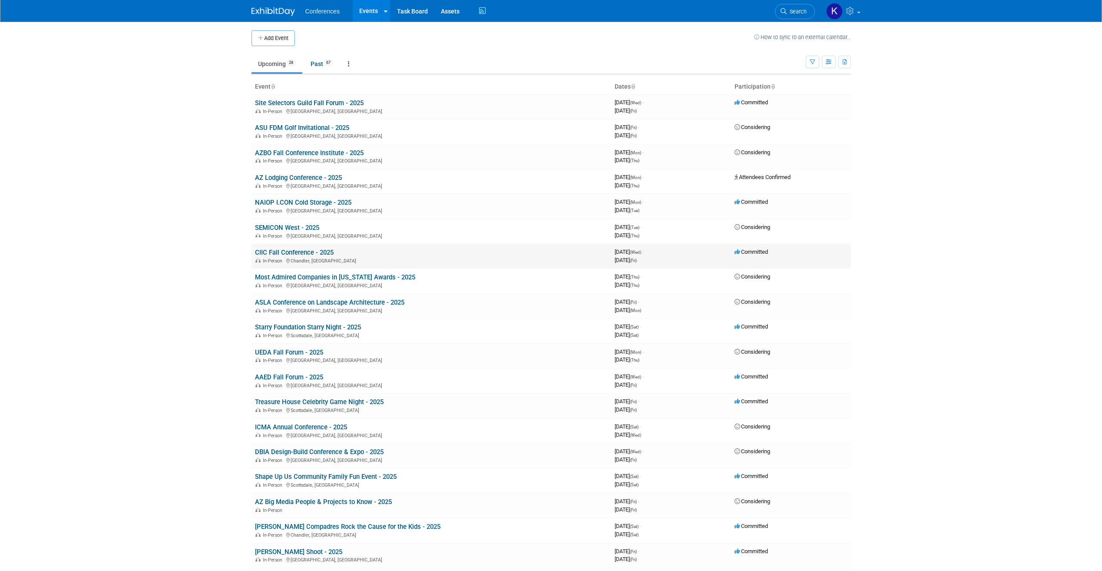
click at [294, 251] on link "CIIC Fall Conference - 2025" at bounding box center [294, 252] width 79 height 8
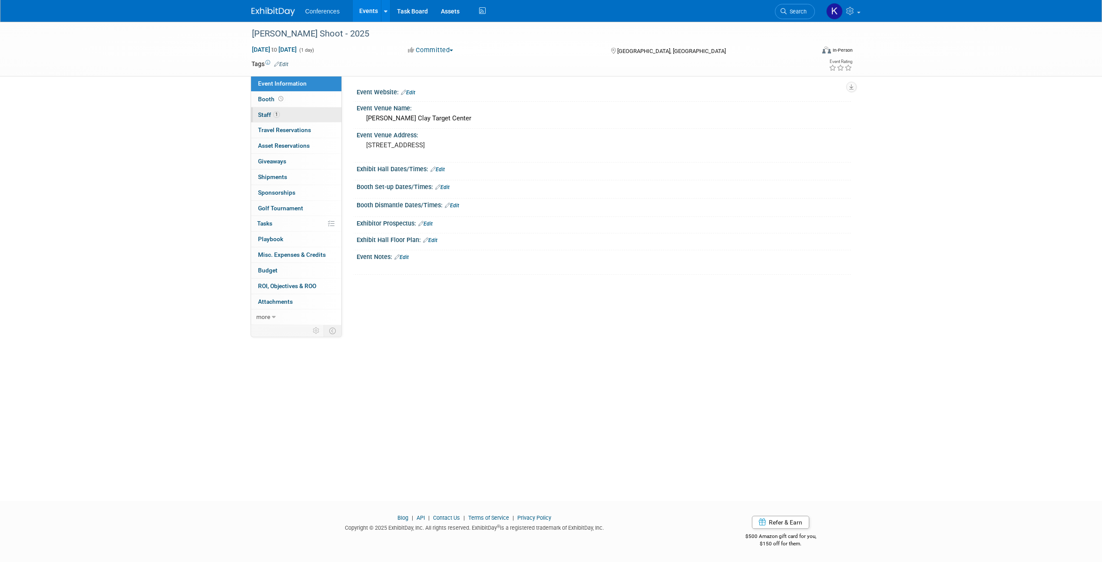
click at [264, 112] on span "Staff 1" at bounding box center [269, 114] width 22 height 7
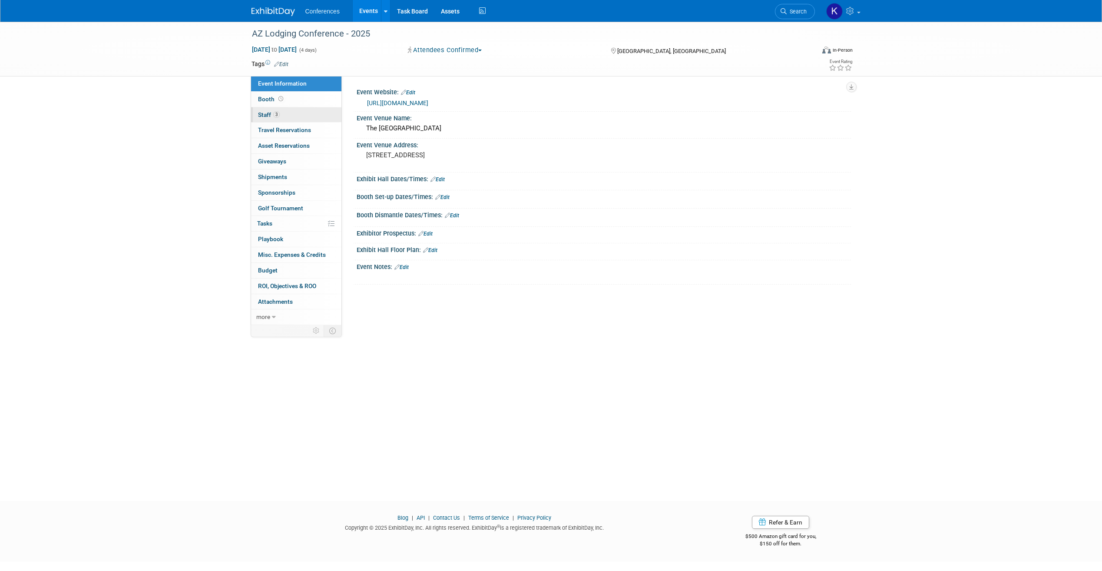
click at [291, 113] on link "3 Staff 3" at bounding box center [296, 114] width 90 height 15
click at [263, 115] on span "Staff 1" at bounding box center [269, 114] width 22 height 7
click at [272, 115] on link "0 Staff 0" at bounding box center [296, 114] width 90 height 15
click at [267, 115] on span "Staff 1" at bounding box center [269, 114] width 22 height 7
click at [261, 114] on span "Staff 0" at bounding box center [264, 114] width 13 height 7
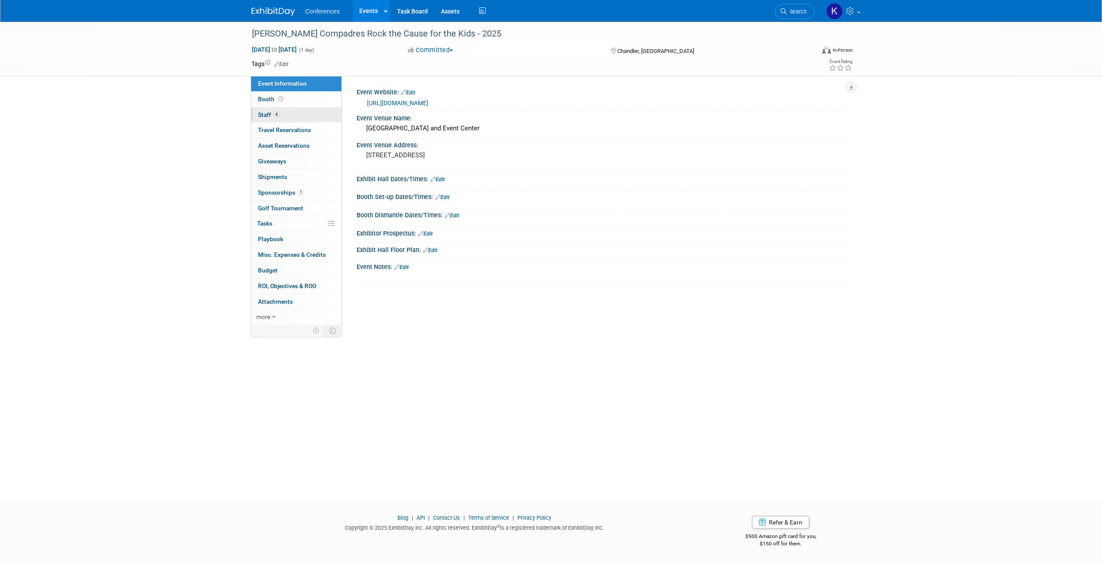
click at [261, 113] on span "Staff 4" at bounding box center [269, 114] width 22 height 7
click at [263, 113] on span "Staff 2" at bounding box center [269, 114] width 22 height 7
click at [280, 237] on span "Playbook 0" at bounding box center [270, 238] width 25 height 7
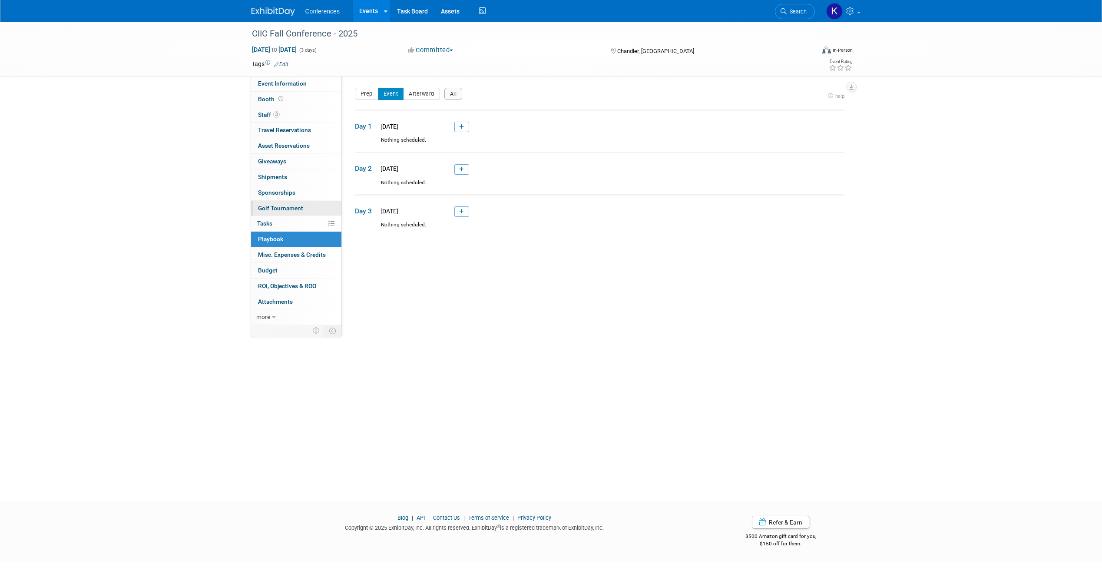
click at [273, 201] on link "Golf Tournament" at bounding box center [296, 208] width 90 height 15
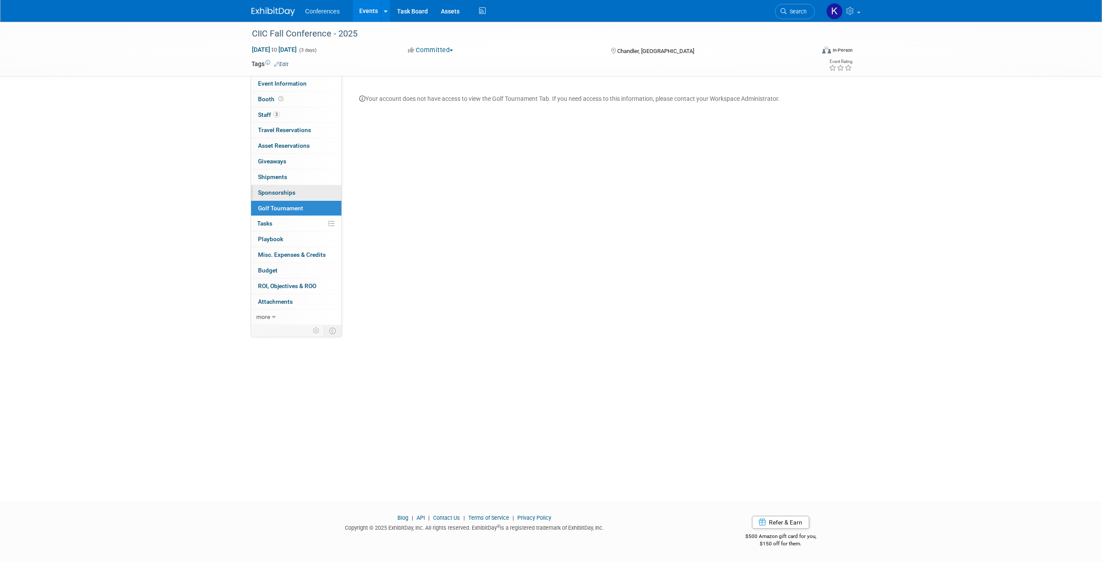
click at [273, 192] on span "Sponsorships 0" at bounding box center [276, 192] width 37 height 7
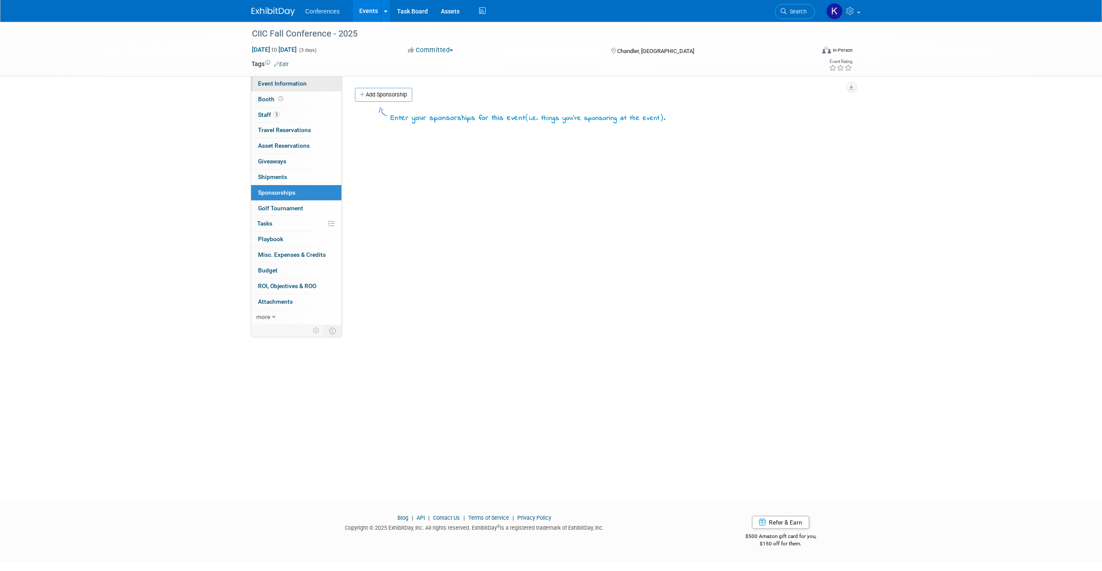
click at [291, 82] on span "Event Information" at bounding box center [282, 83] width 49 height 7
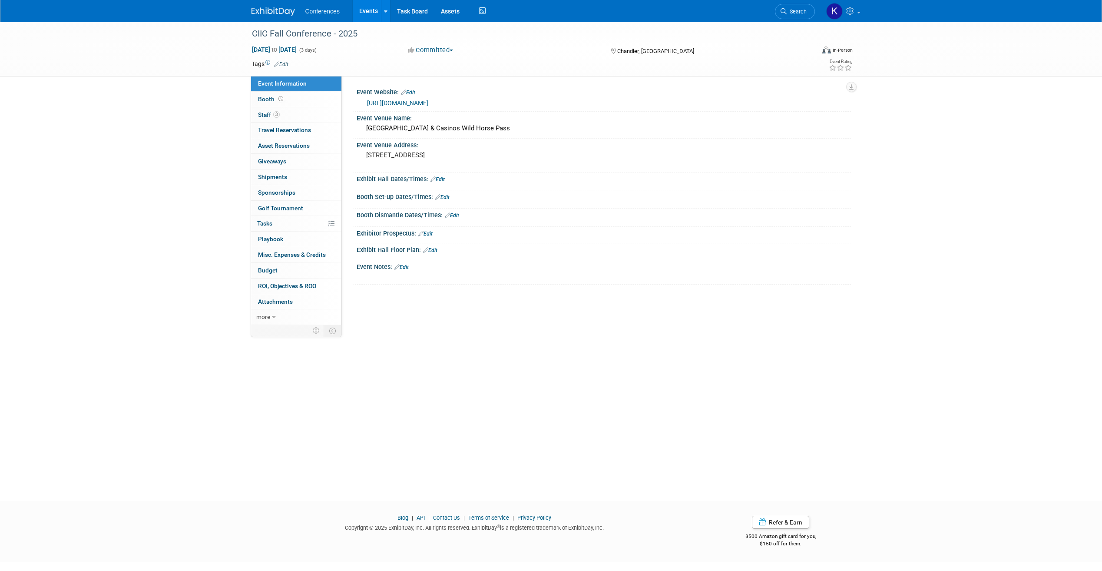
click at [202, 152] on div "CIIC Fall Conference - 2025 [DATE] to [DATE] (3 days) [DATE] to [DATE] Committe…" at bounding box center [551, 253] width 1102 height 463
